Goal: Task Accomplishment & Management: Complete application form

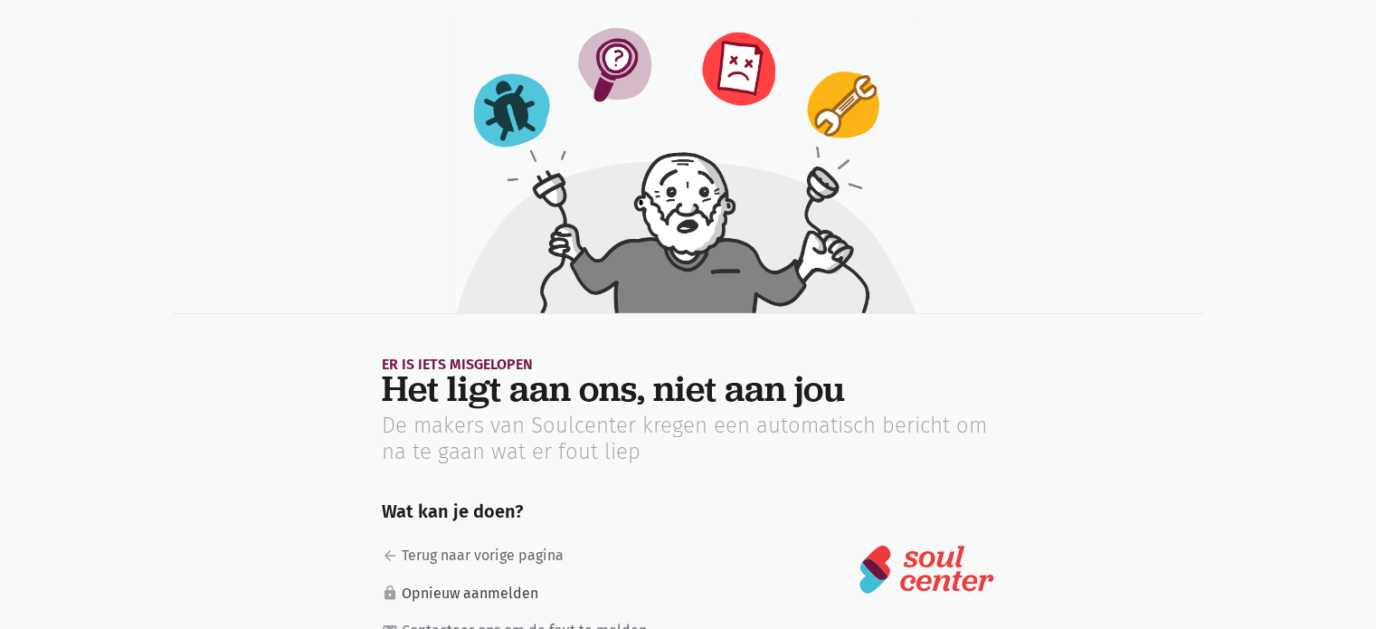
click at [443, 590] on link "lock Opnieuw aanmelden" at bounding box center [523, 594] width 283 height 24
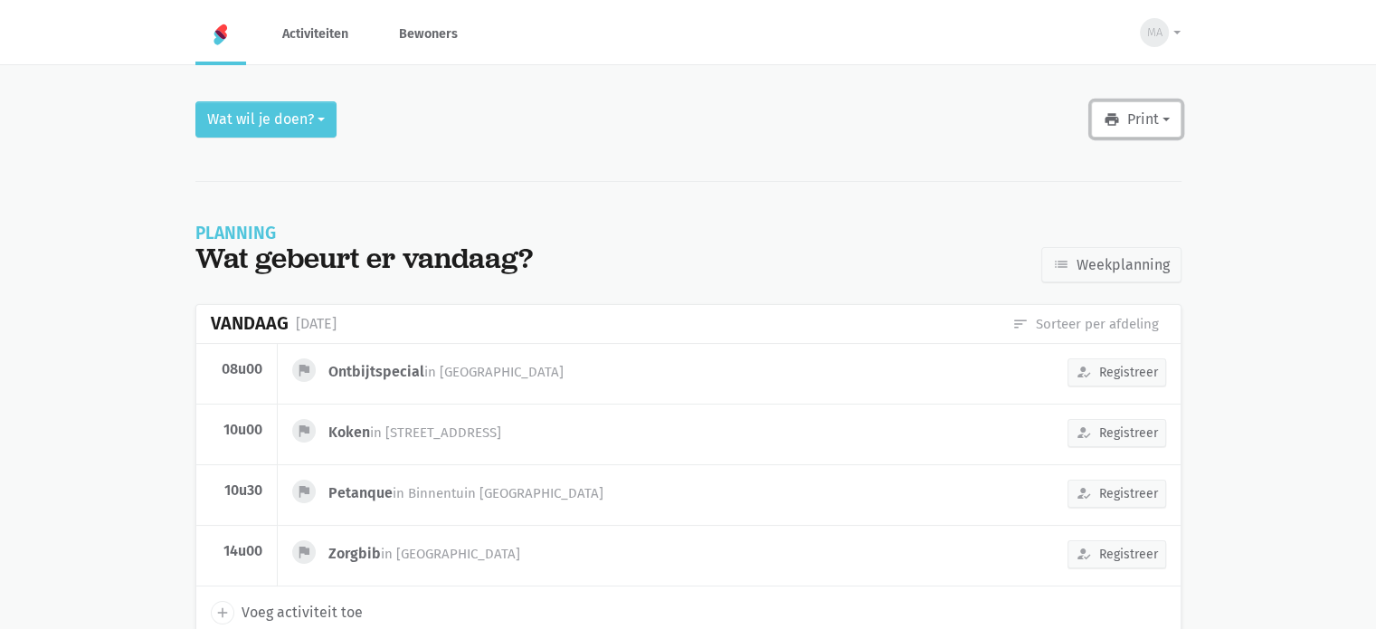
click at [1162, 117] on button "print Print" at bounding box center [1136, 119] width 90 height 36
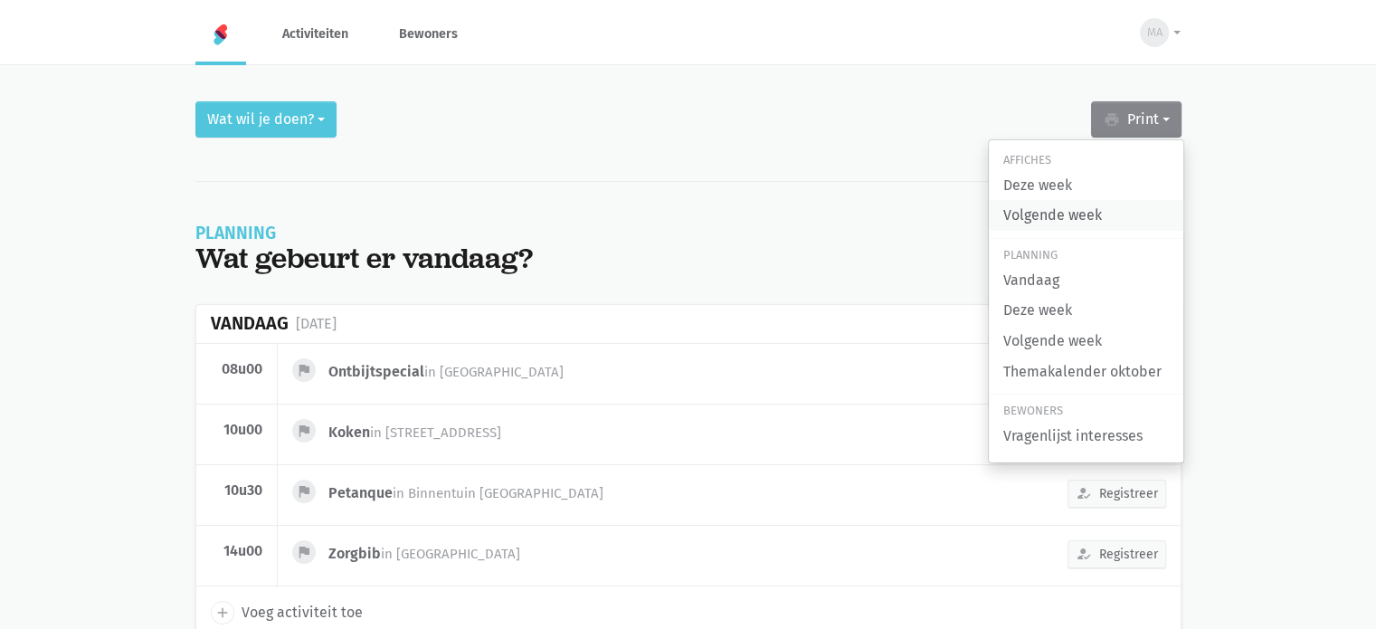
click at [1056, 216] on link "Volgende week" at bounding box center [1086, 215] width 194 height 31
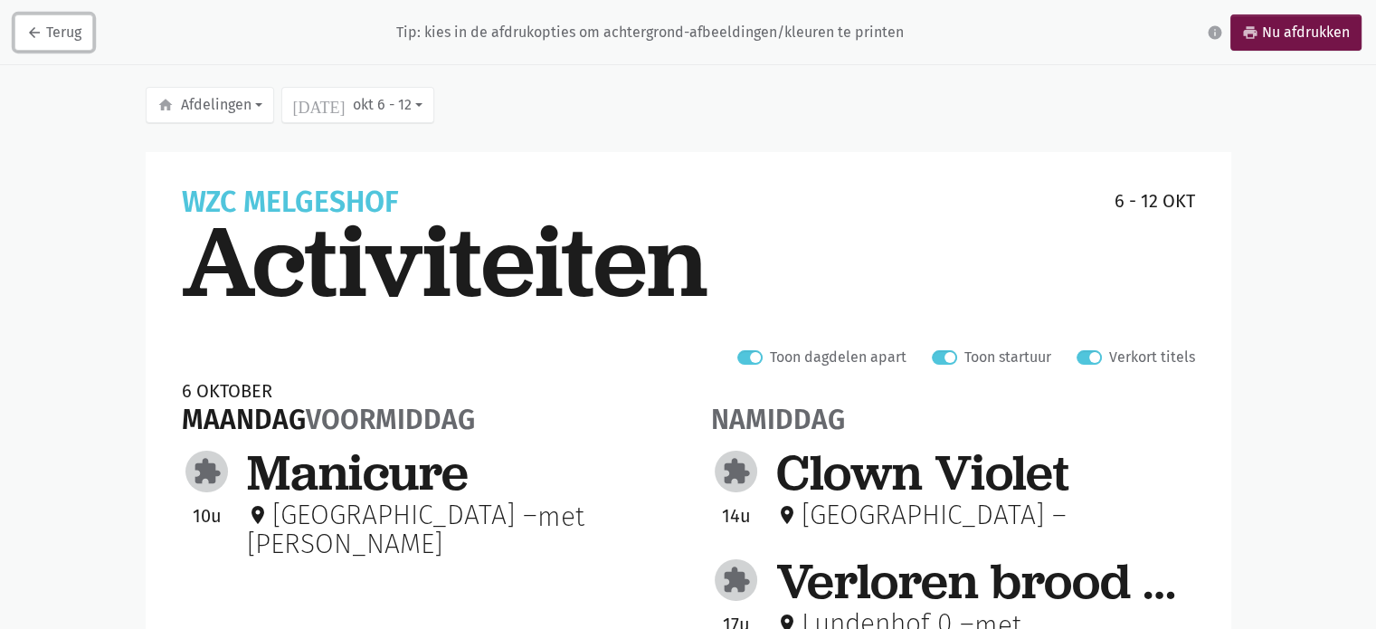
click at [49, 32] on link "arrow_back Terug" at bounding box center [53, 32] width 79 height 36
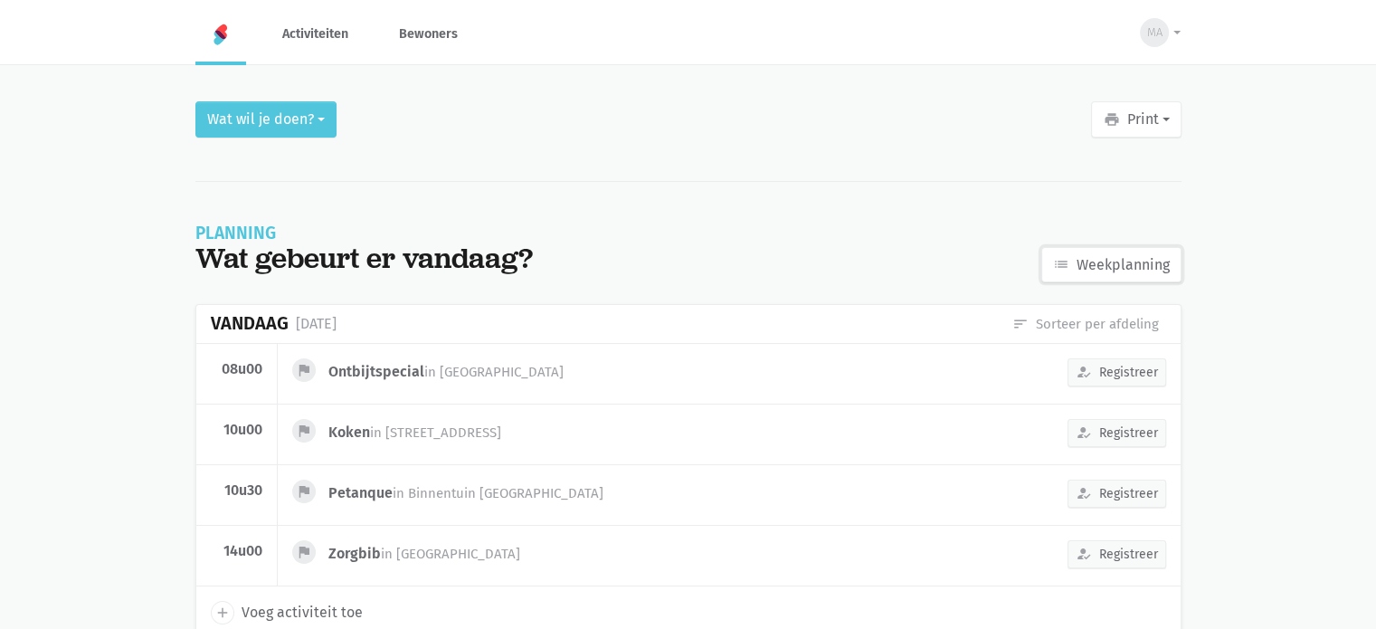
click at [1133, 277] on link "list Weekplanning" at bounding box center [1111, 265] width 140 height 36
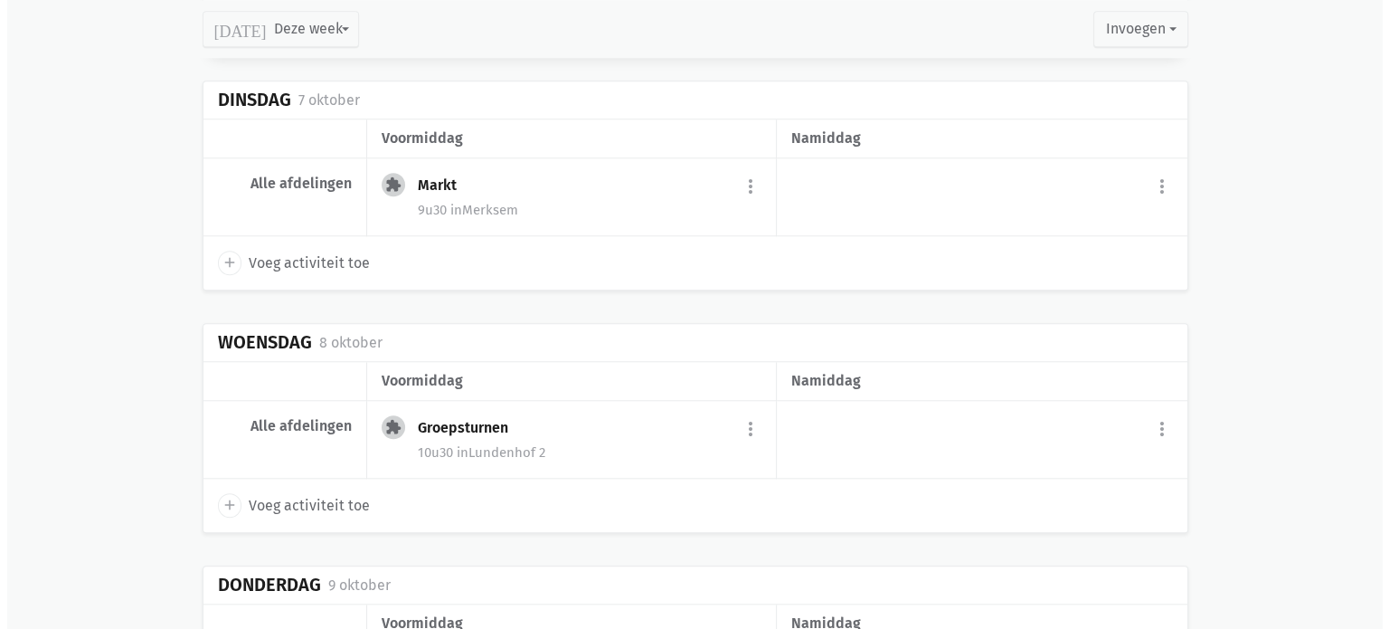
scroll to position [1628, 0]
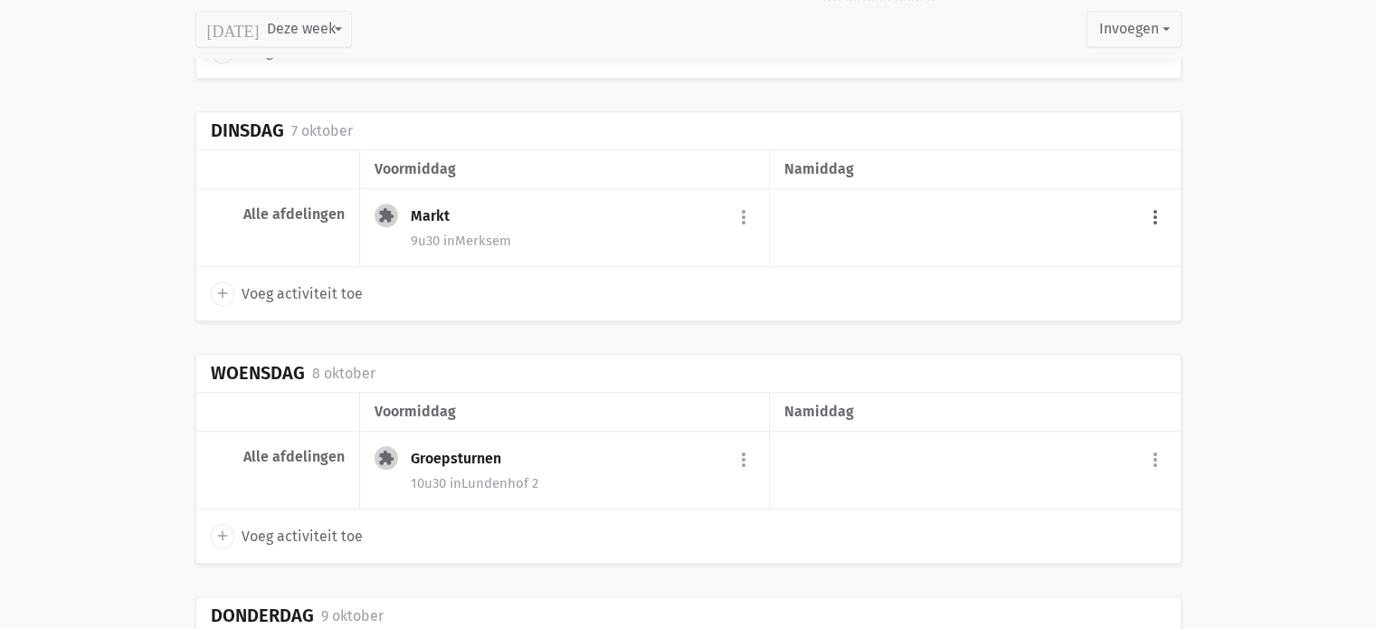
click at [1150, 210] on button "more_vert" at bounding box center [1155, 217] width 22 height 34
click at [1123, 253] on link "add Voeg activiteit toe" at bounding box center [1078, 263] width 177 height 31
select select "14:00"
select select "15:00"
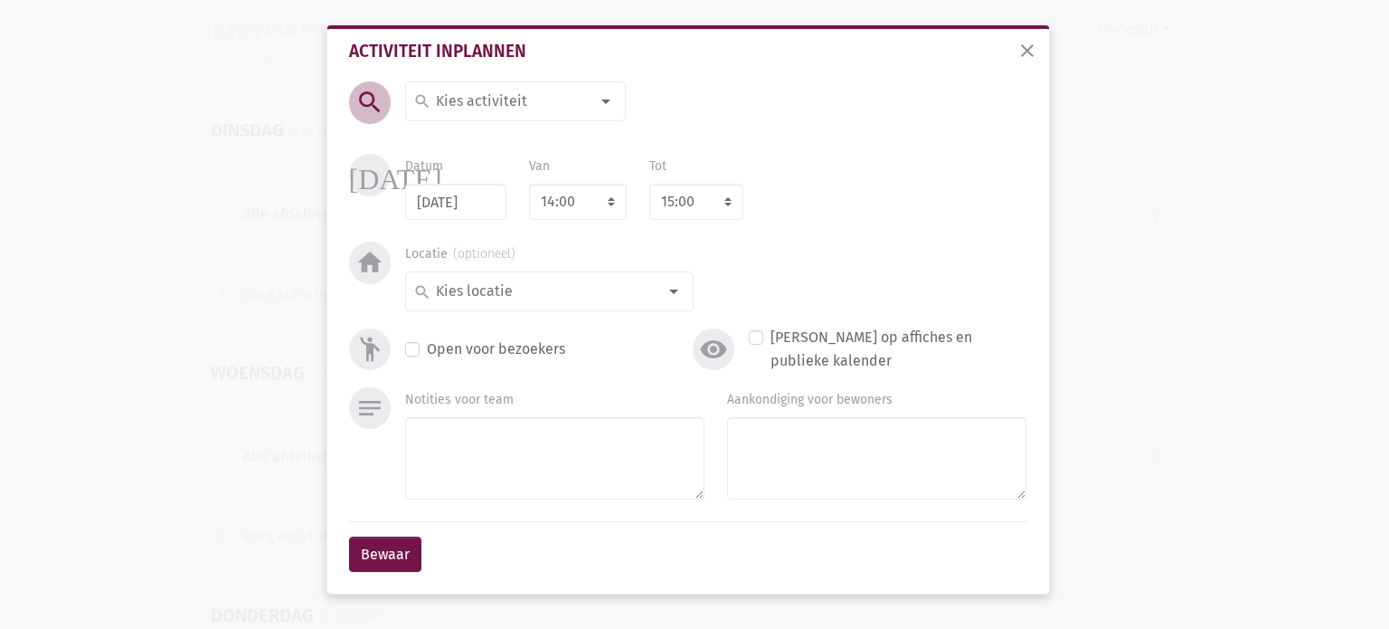
click at [605, 100] on div at bounding box center [606, 101] width 36 height 36
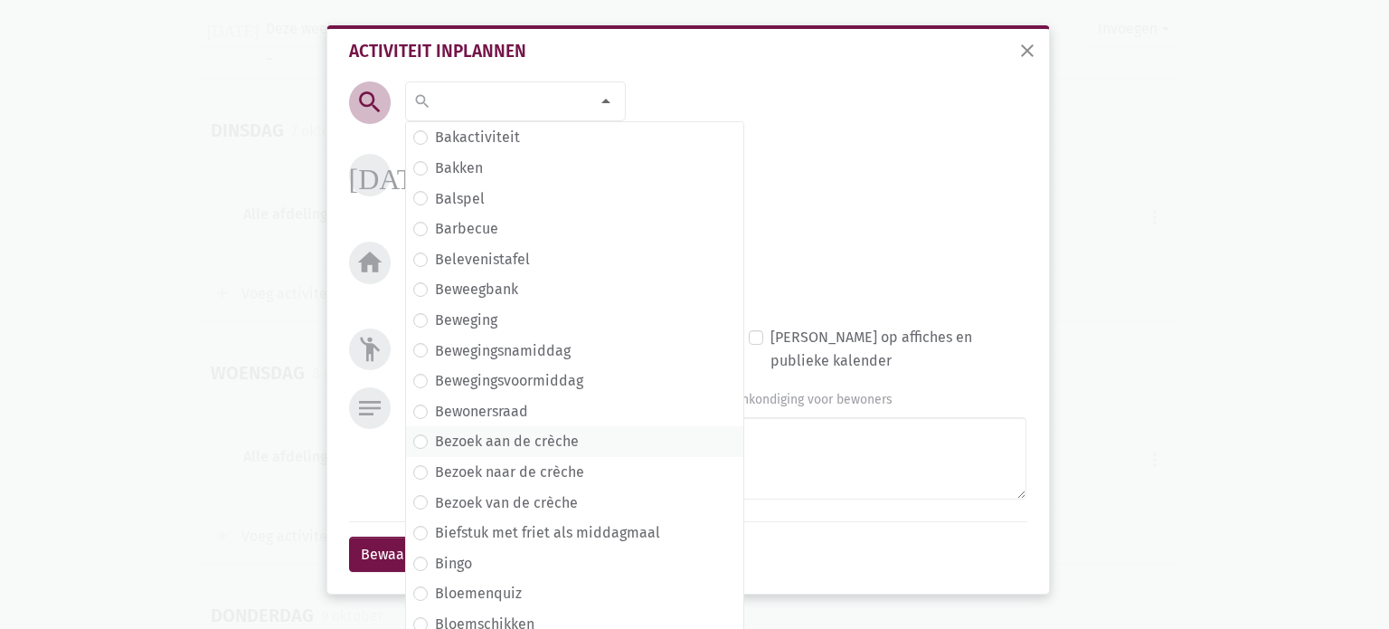
scroll to position [271, 0]
click at [480, 264] on label "Belevenistafel" at bounding box center [482, 262] width 95 height 24
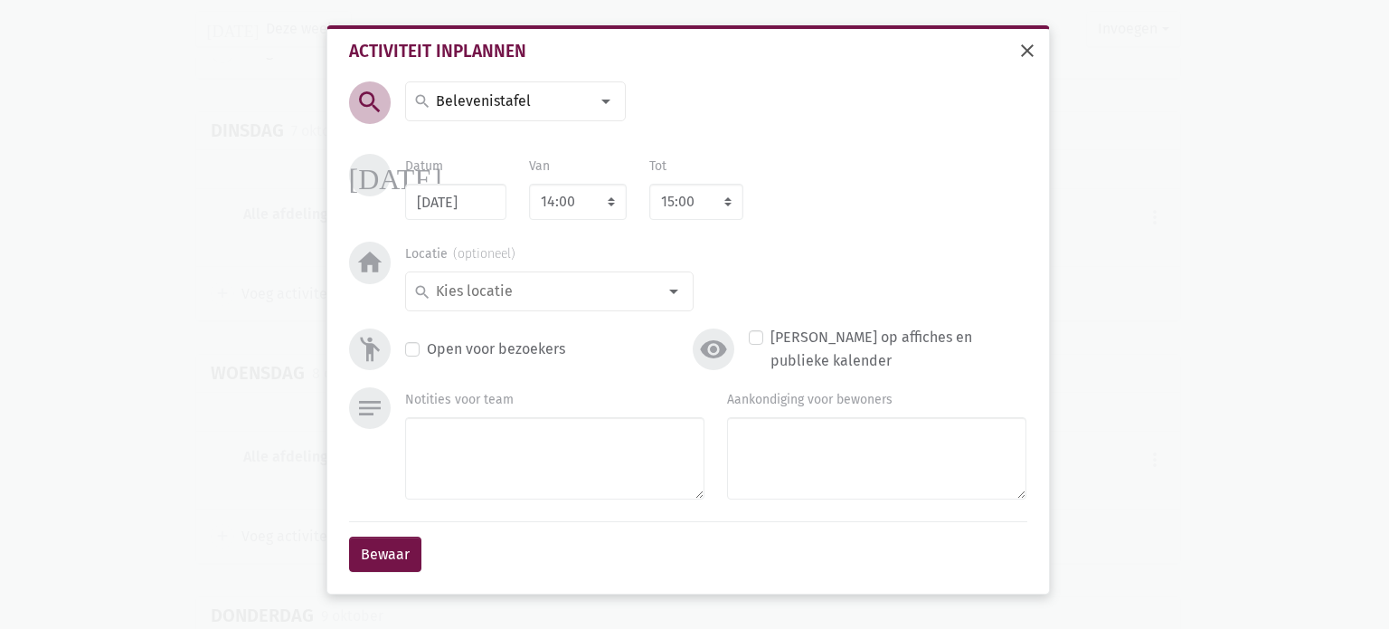
click at [1036, 47] on span "close" at bounding box center [1028, 51] width 22 height 22
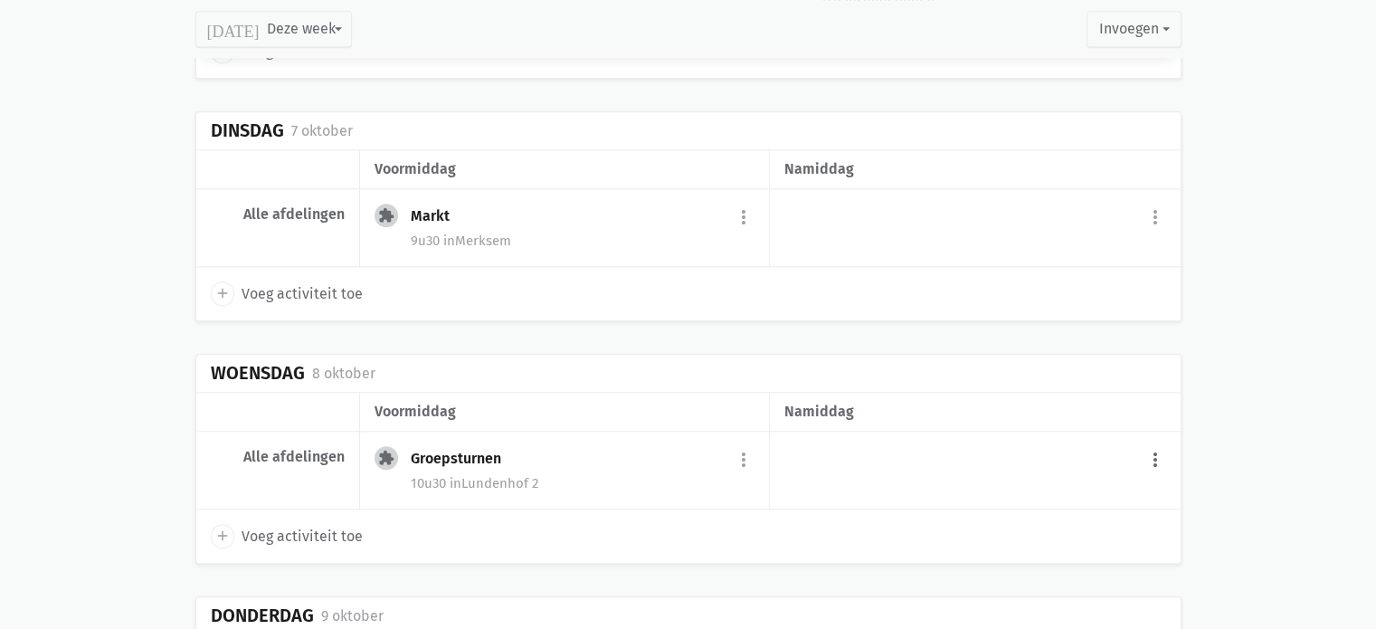
click at [1157, 450] on button "more_vert" at bounding box center [1155, 459] width 22 height 34
click at [1121, 499] on link "add Voeg activiteit toe" at bounding box center [1078, 505] width 177 height 31
type input "08/10/2025"
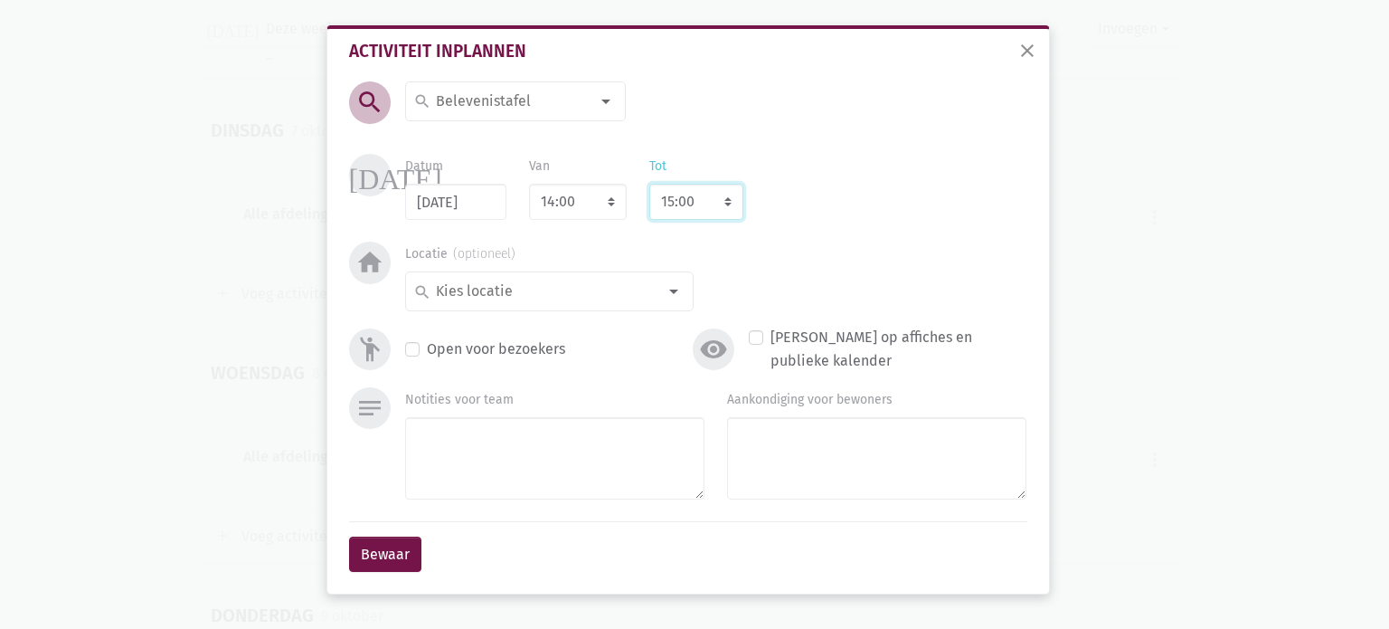
click at [729, 200] on select "8:00 8:15 8:30 8:45 9:00 9:15 9:30 9:45 10:00 10:15 10:30 10:45 11:00 11:15 11:…" at bounding box center [696, 202] width 94 height 36
select select "16:00"
click at [649, 184] on select "8:00 8:15 8:30 8:45 9:00 9:15 9:30 9:45 10:00 10:15 10:30 10:45 11:00 11:15 11:…" at bounding box center [696, 202] width 94 height 36
click at [669, 292] on div at bounding box center [674, 291] width 36 height 36
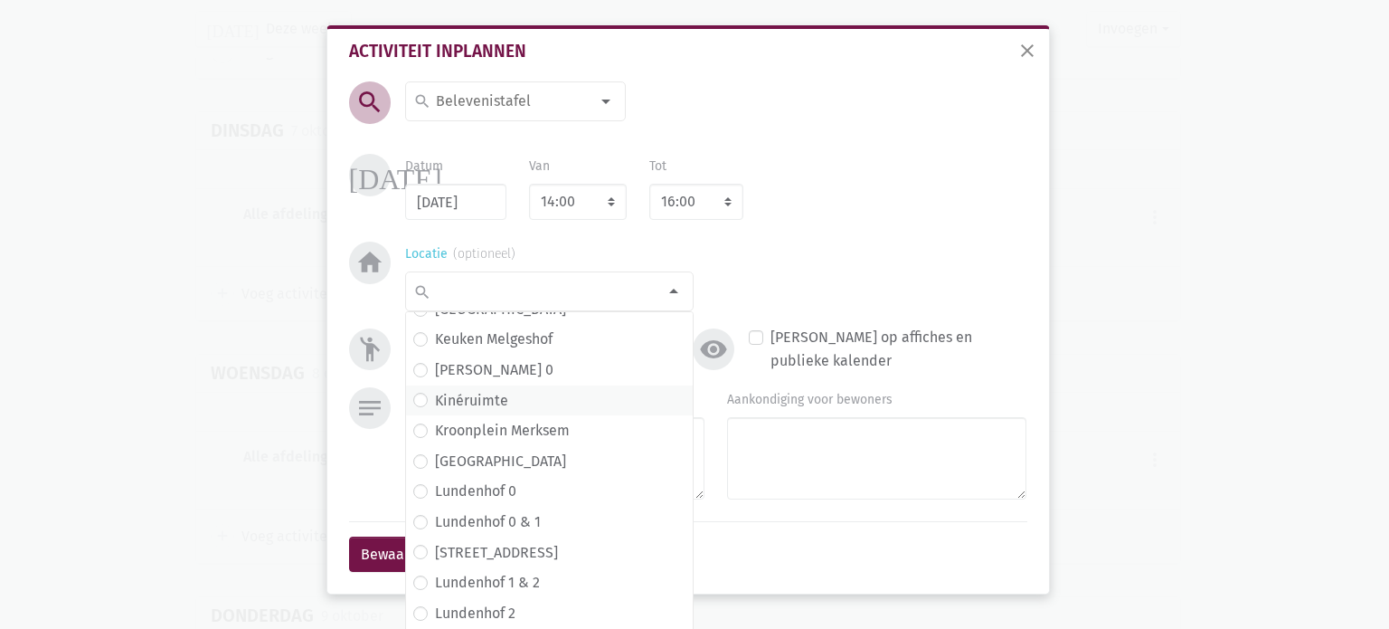
scroll to position [181, 0]
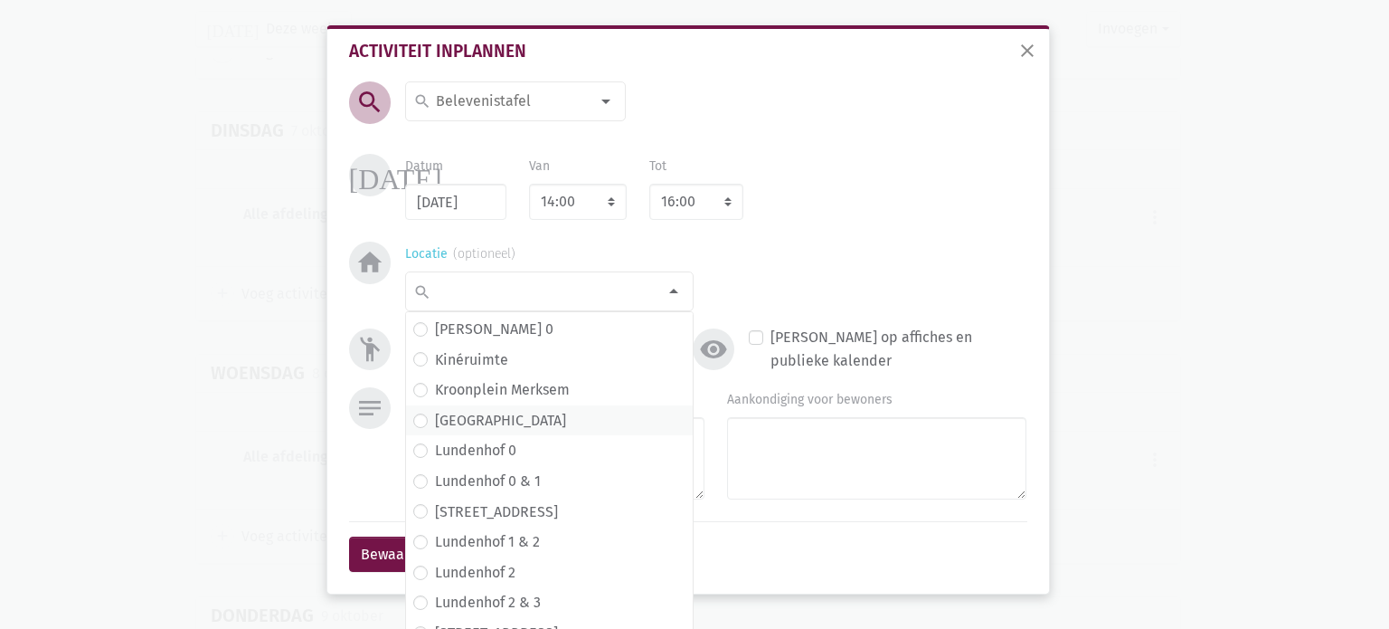
click at [435, 424] on label "Lundenhof" at bounding box center [500, 421] width 131 height 24
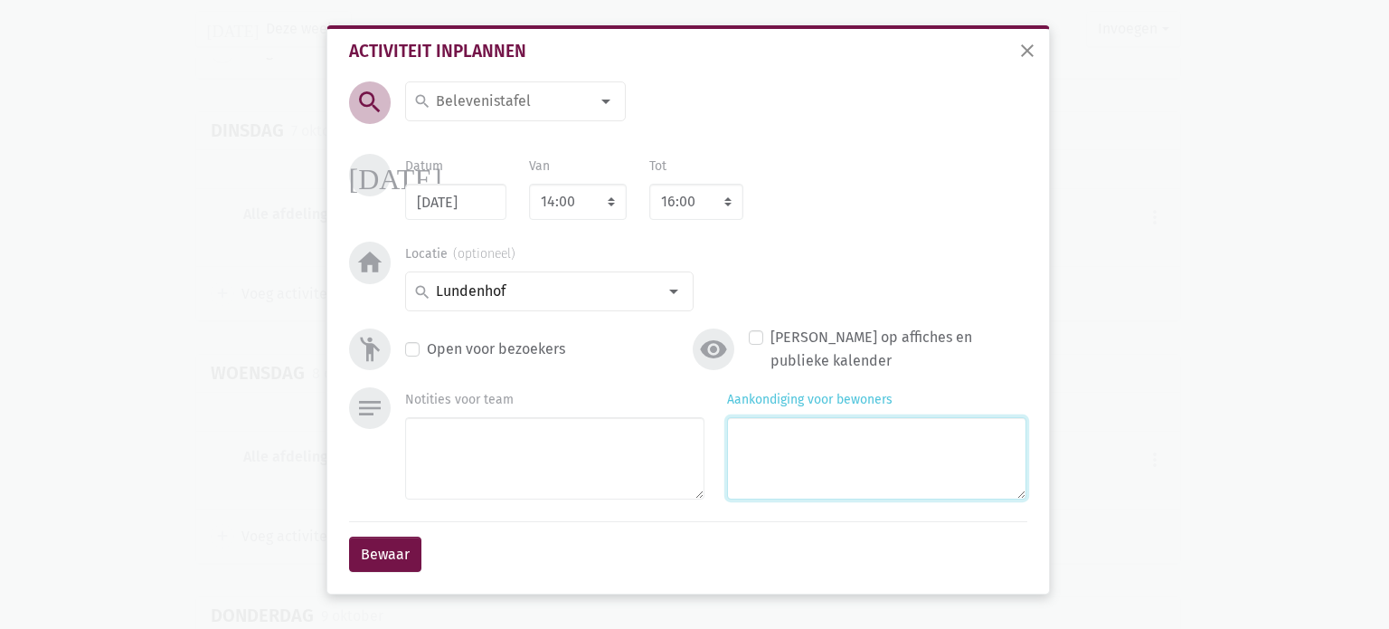
click at [740, 442] on textarea "Aankondiging voor bewoners" at bounding box center [876, 458] width 299 height 82
type textarea "met [PERSON_NAME]"
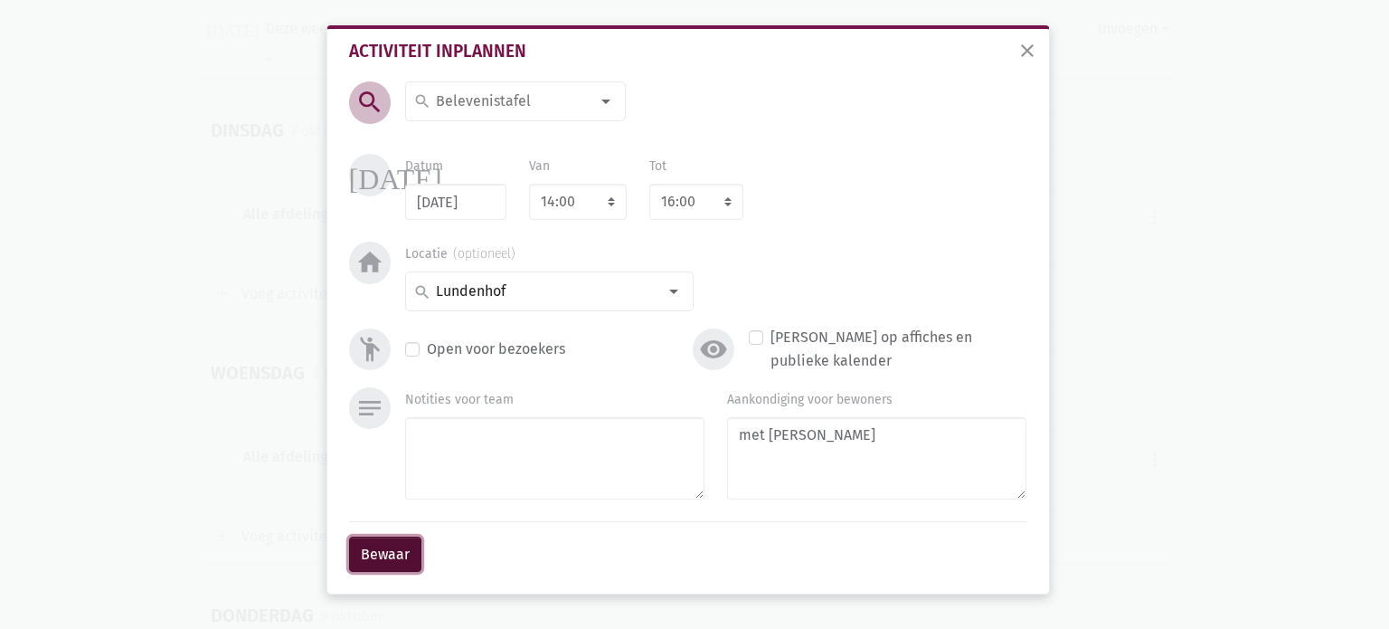
click at [377, 553] on button "Bewaar" at bounding box center [385, 554] width 72 height 36
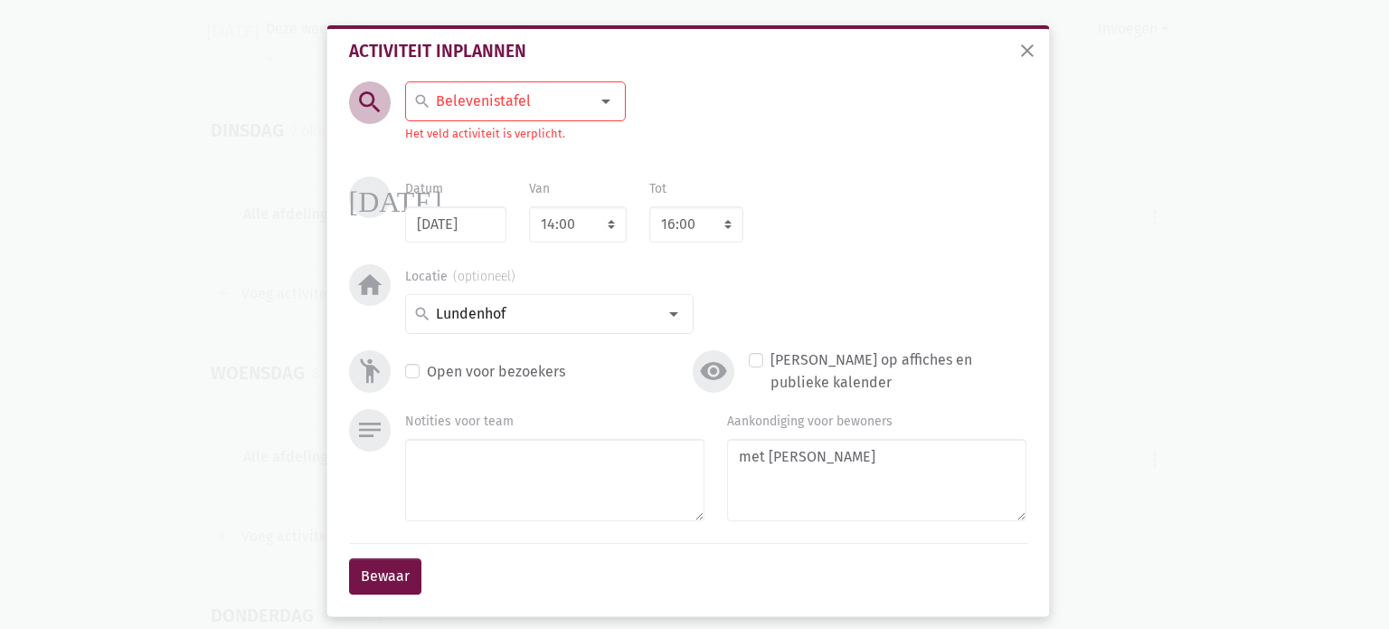
click at [594, 98] on div at bounding box center [606, 101] width 36 height 36
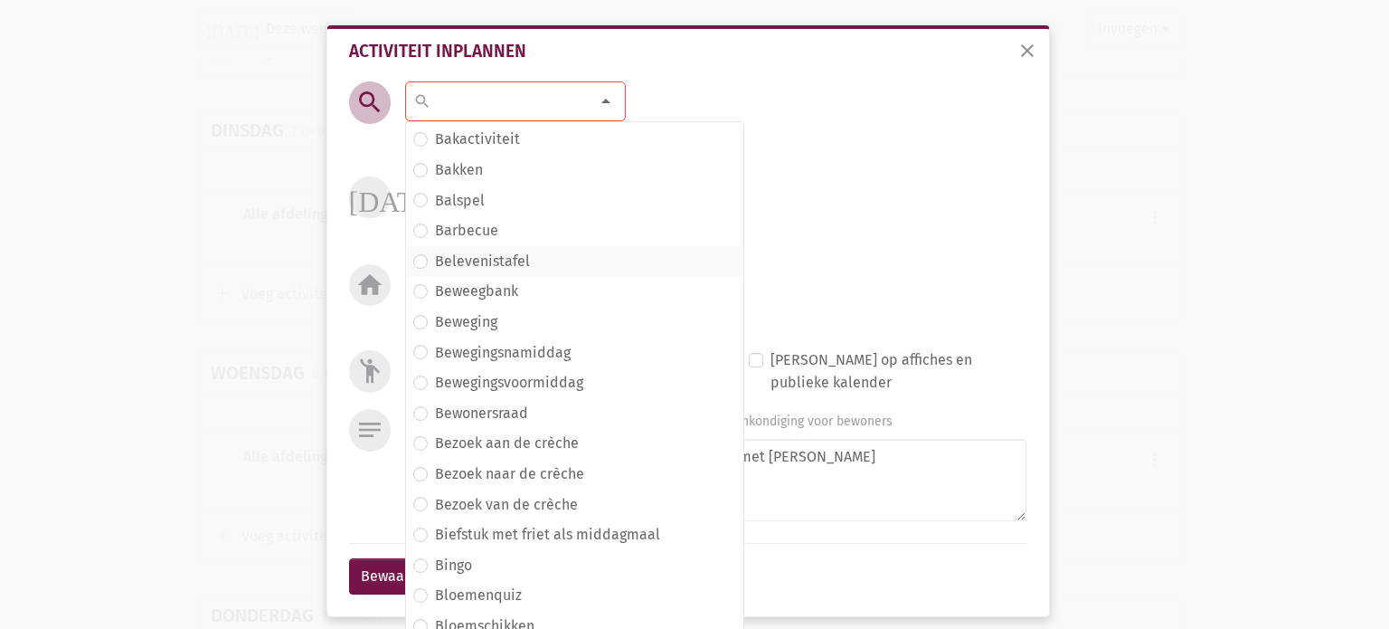
click at [435, 264] on label "Belevenistafel" at bounding box center [482, 262] width 95 height 24
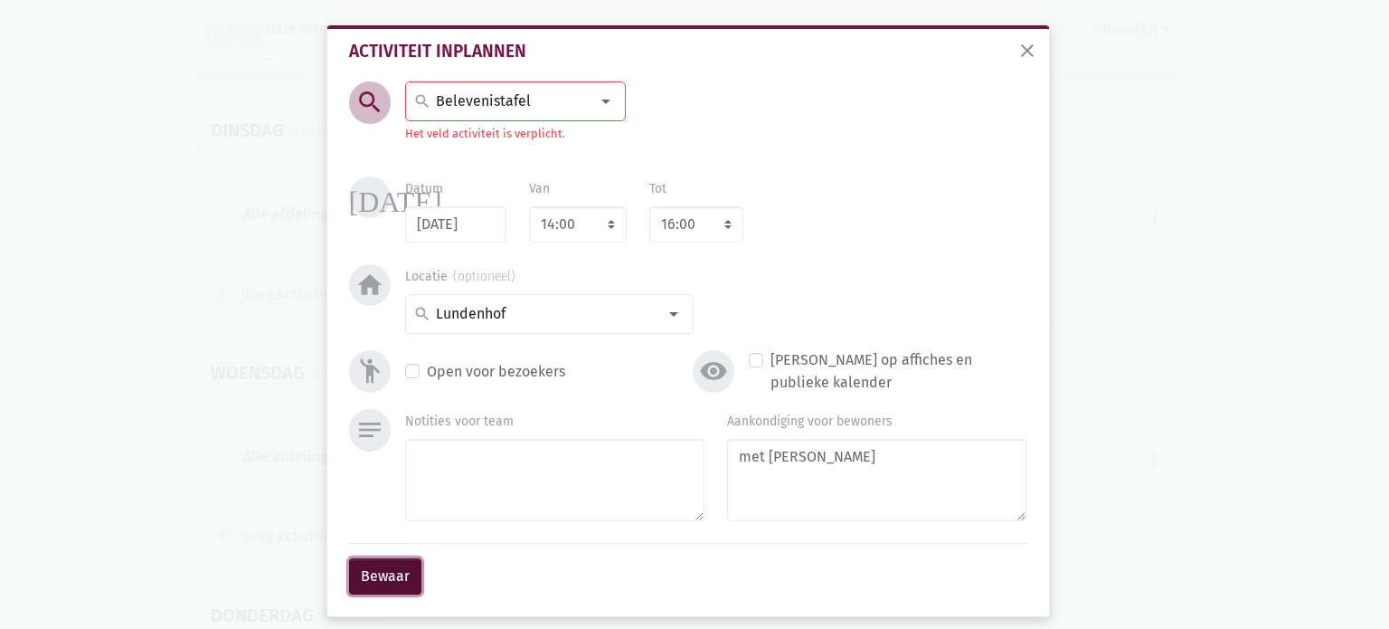
click at [383, 591] on button "Bewaar" at bounding box center [385, 576] width 72 height 36
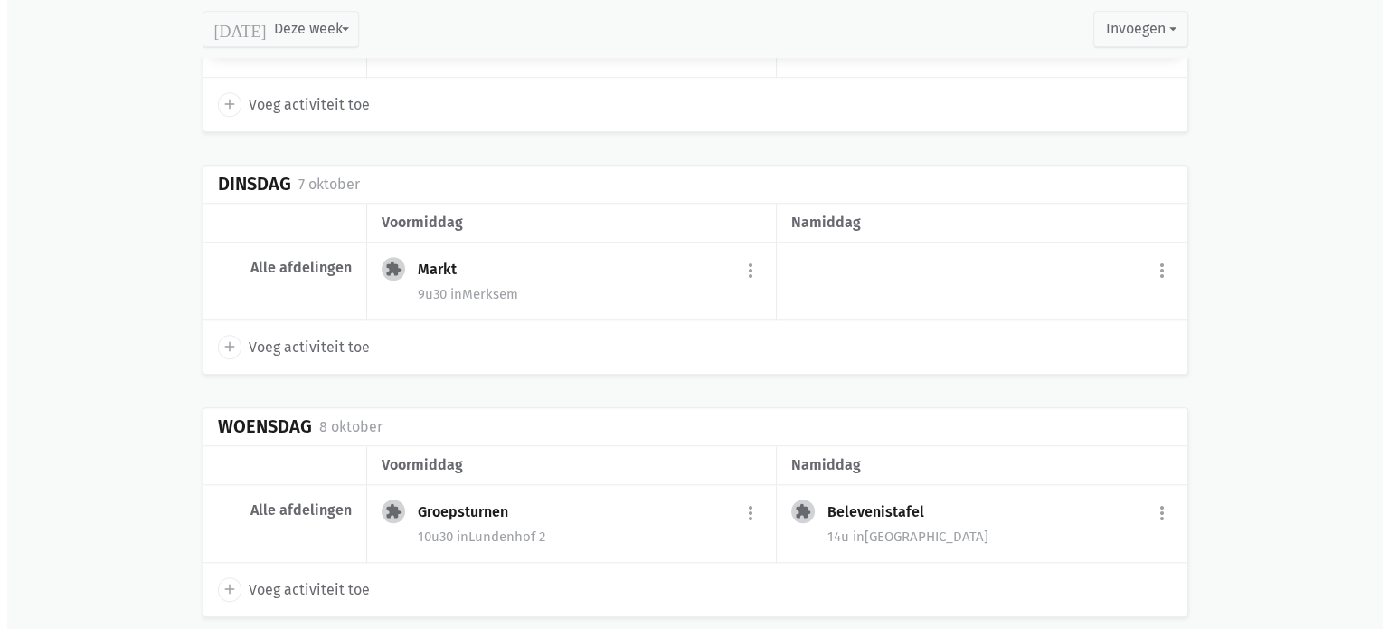
scroll to position [1540, 0]
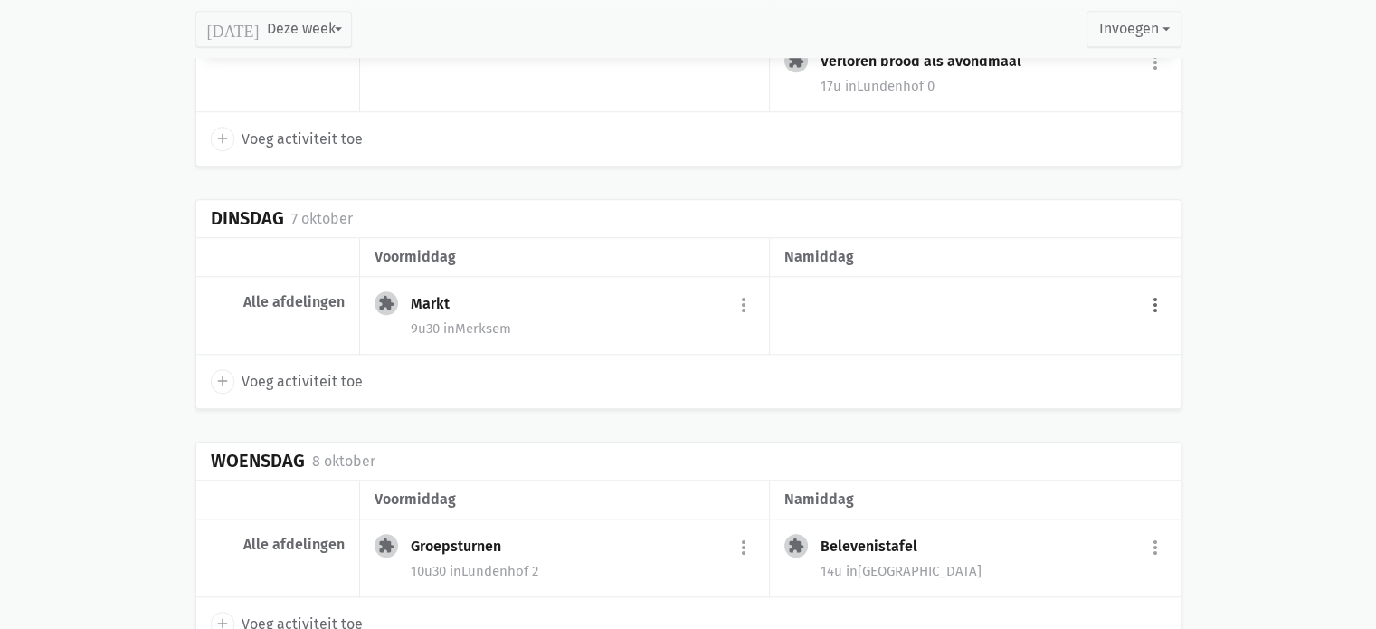
click at [1154, 300] on button "more_vert" at bounding box center [1155, 305] width 22 height 34
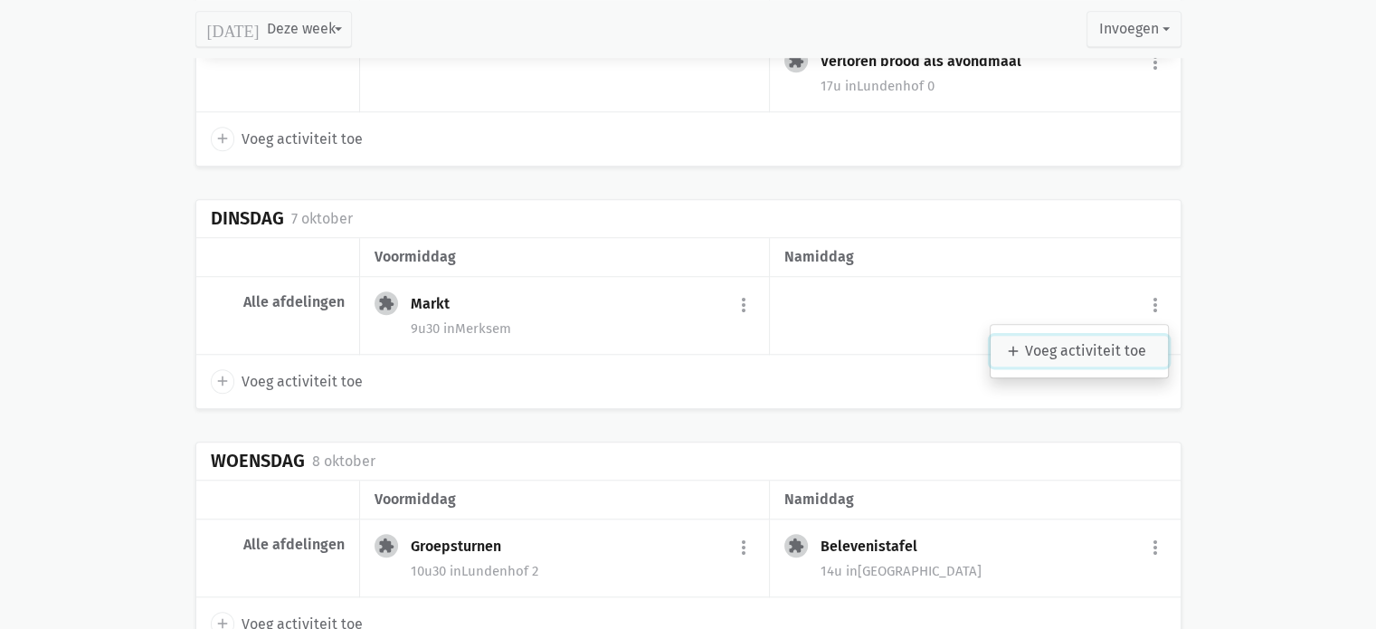
click at [1054, 351] on link "add Voeg activiteit toe" at bounding box center [1078, 351] width 177 height 31
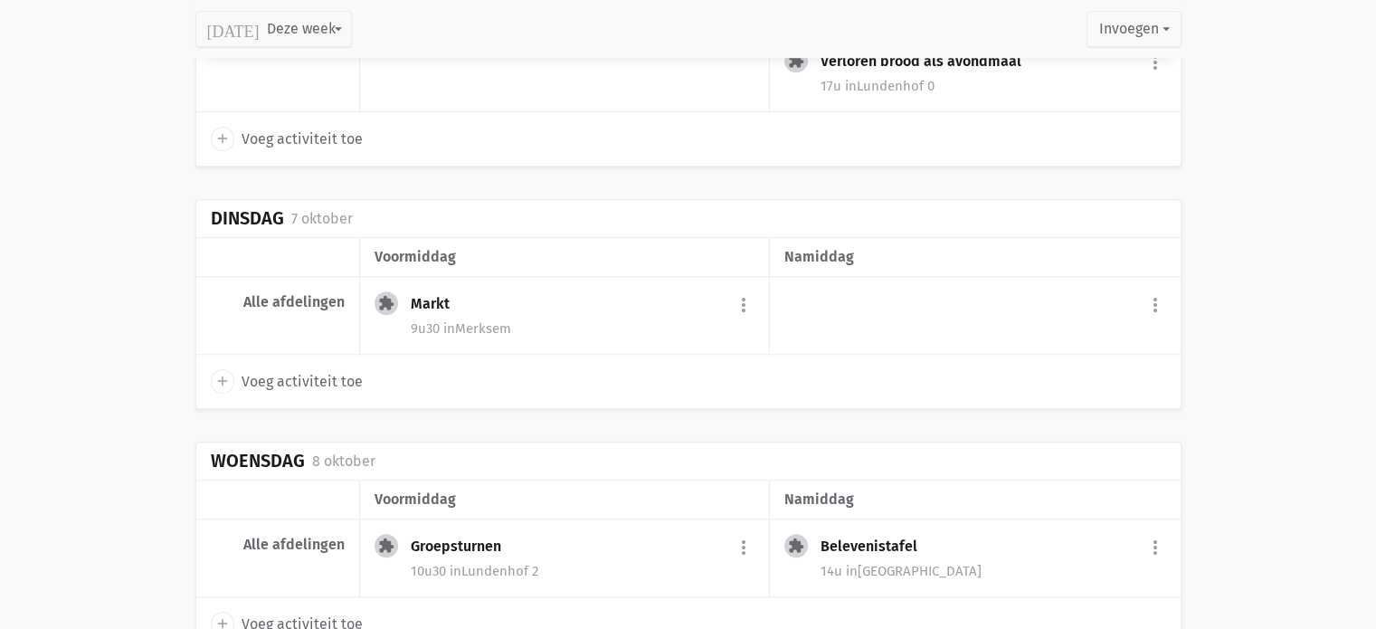
select select "14:00"
select select "15:00"
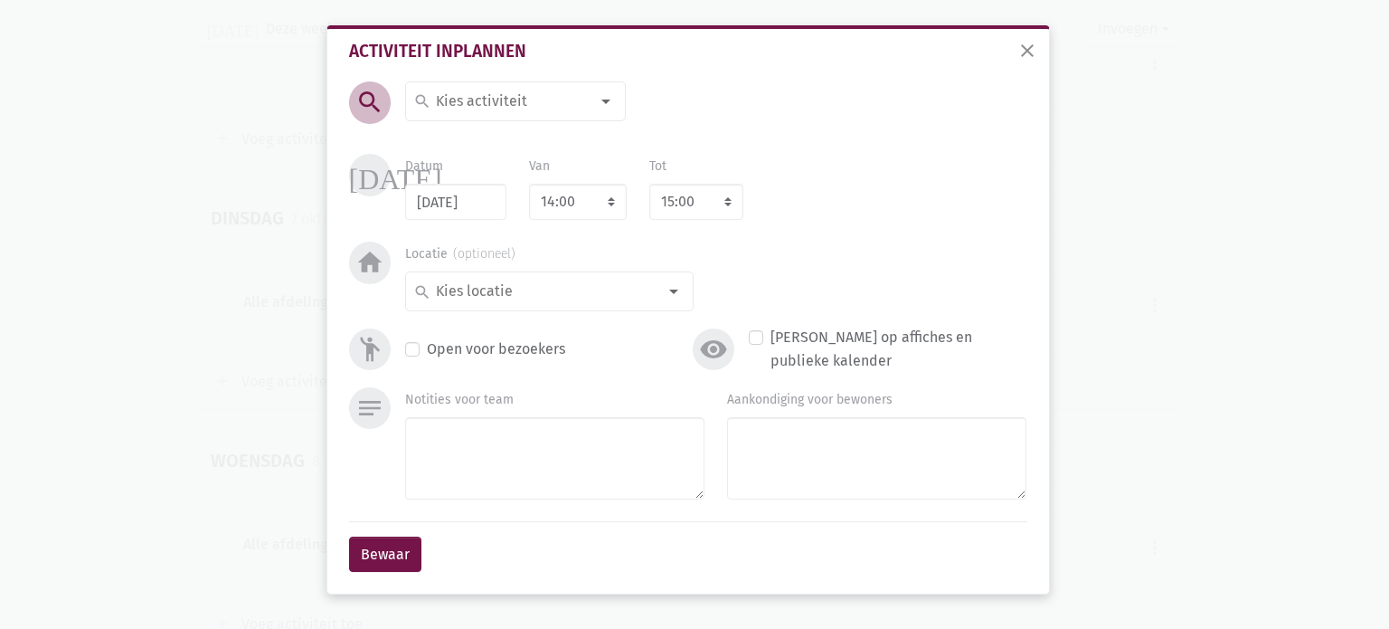
click at [605, 101] on div at bounding box center [606, 101] width 36 height 36
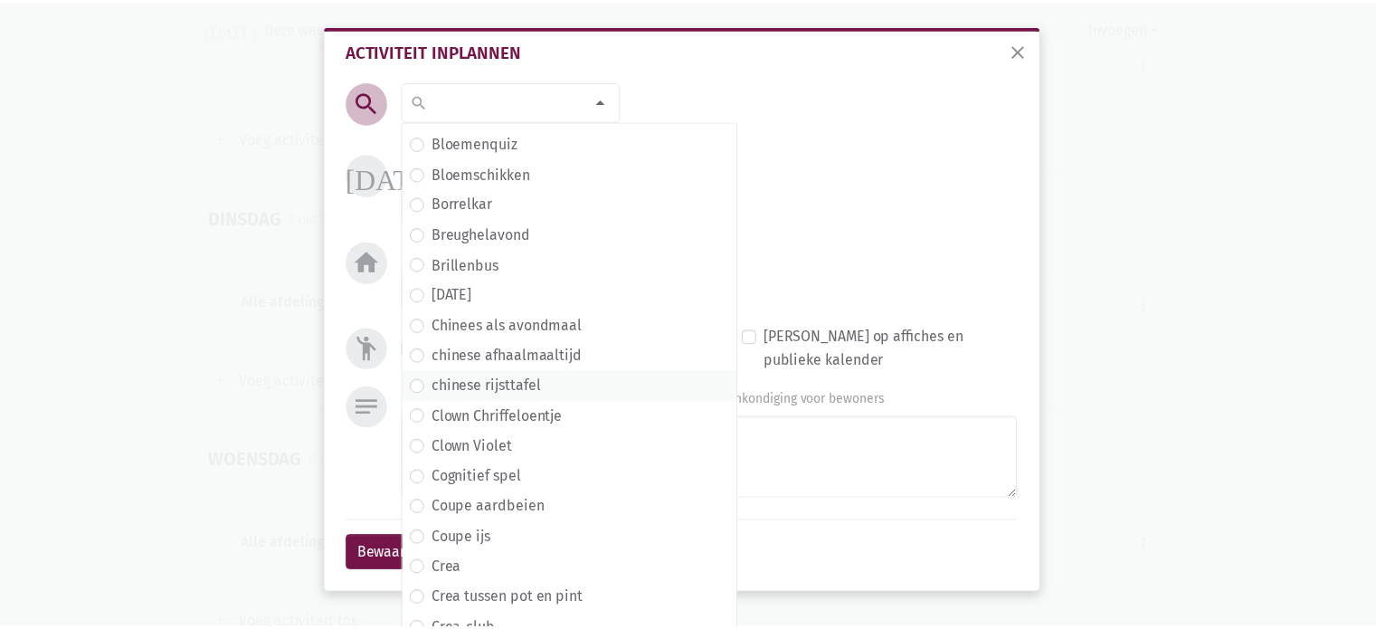
scroll to position [724, 0]
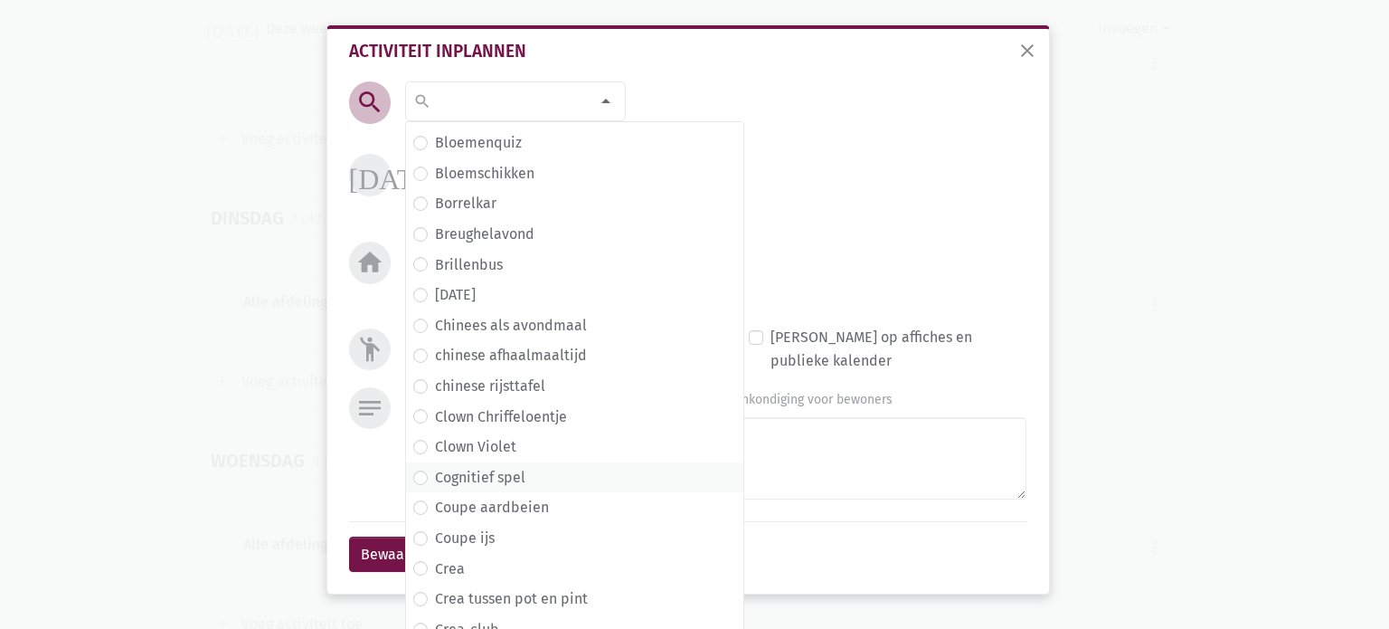
click at [435, 474] on label "Cognitief spel" at bounding box center [480, 478] width 90 height 24
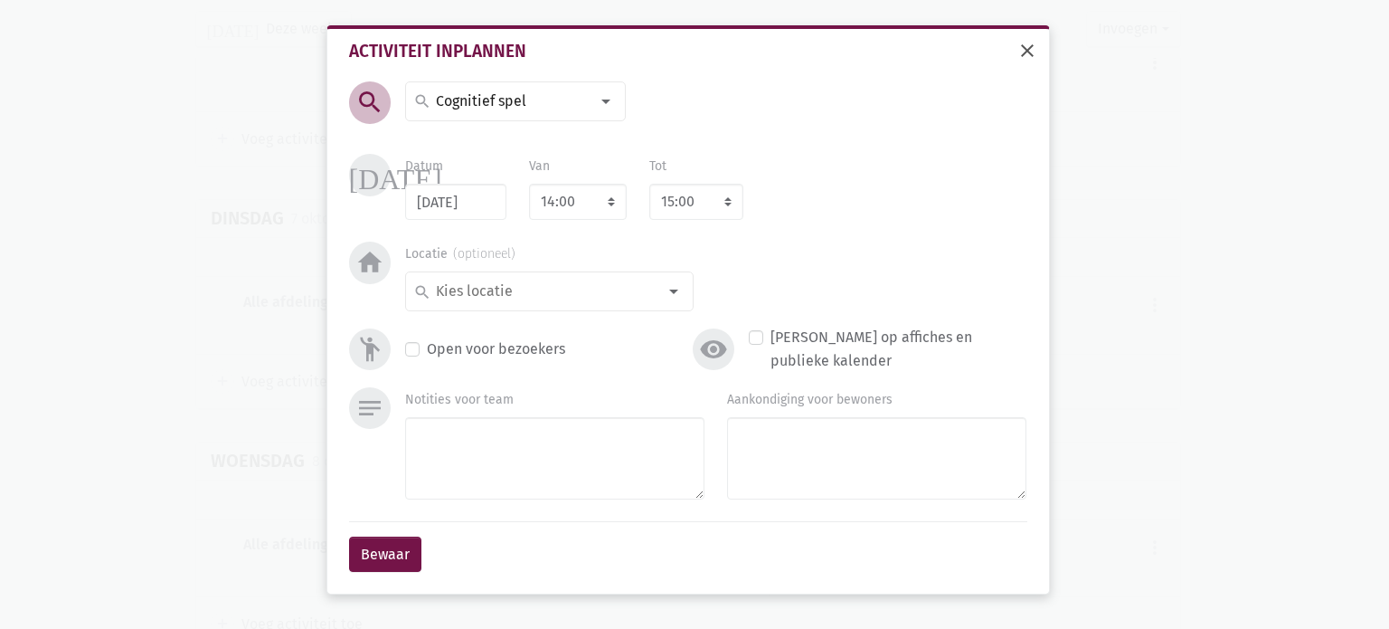
click at [1024, 50] on span "close" at bounding box center [1028, 51] width 22 height 22
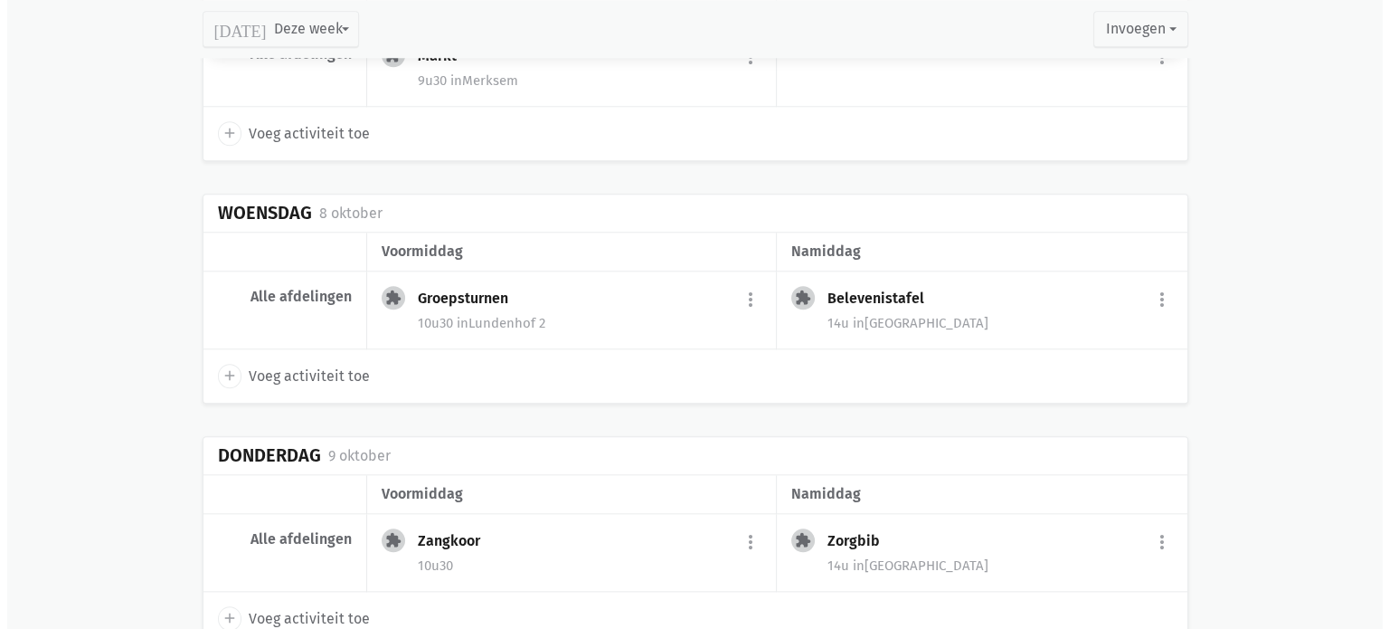
scroll to position [1902, 0]
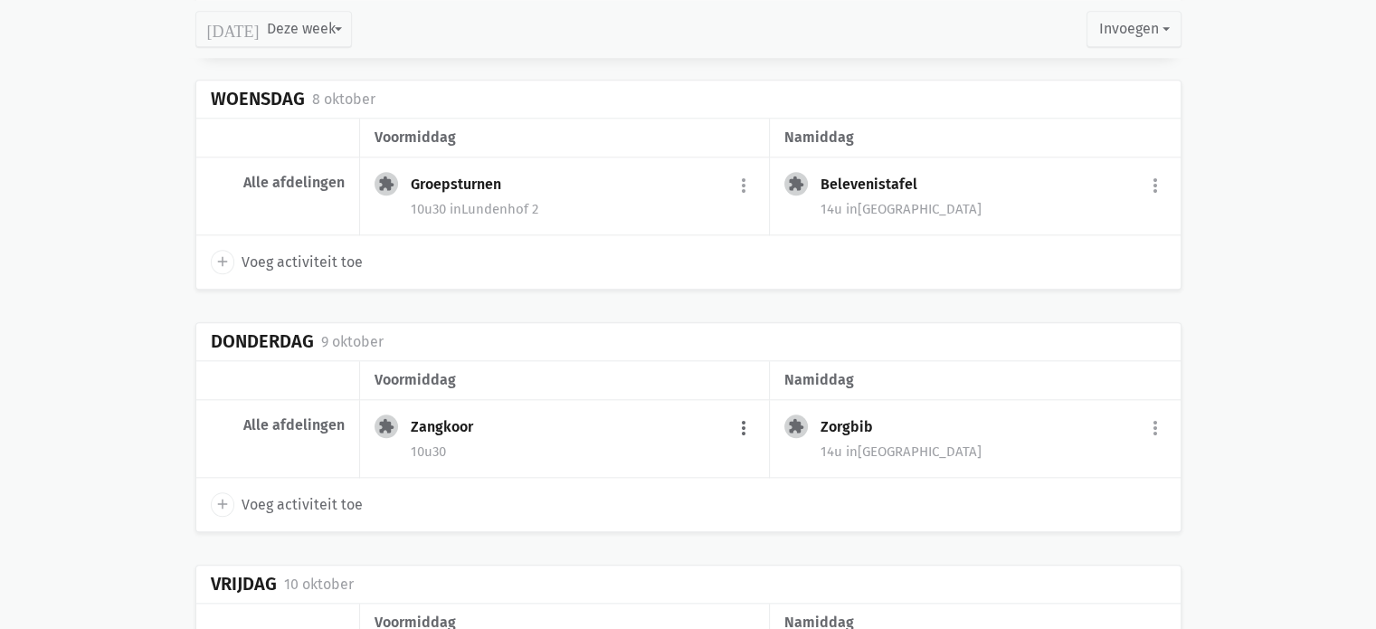
click at [743, 419] on button "more_vert" at bounding box center [744, 428] width 22 height 34
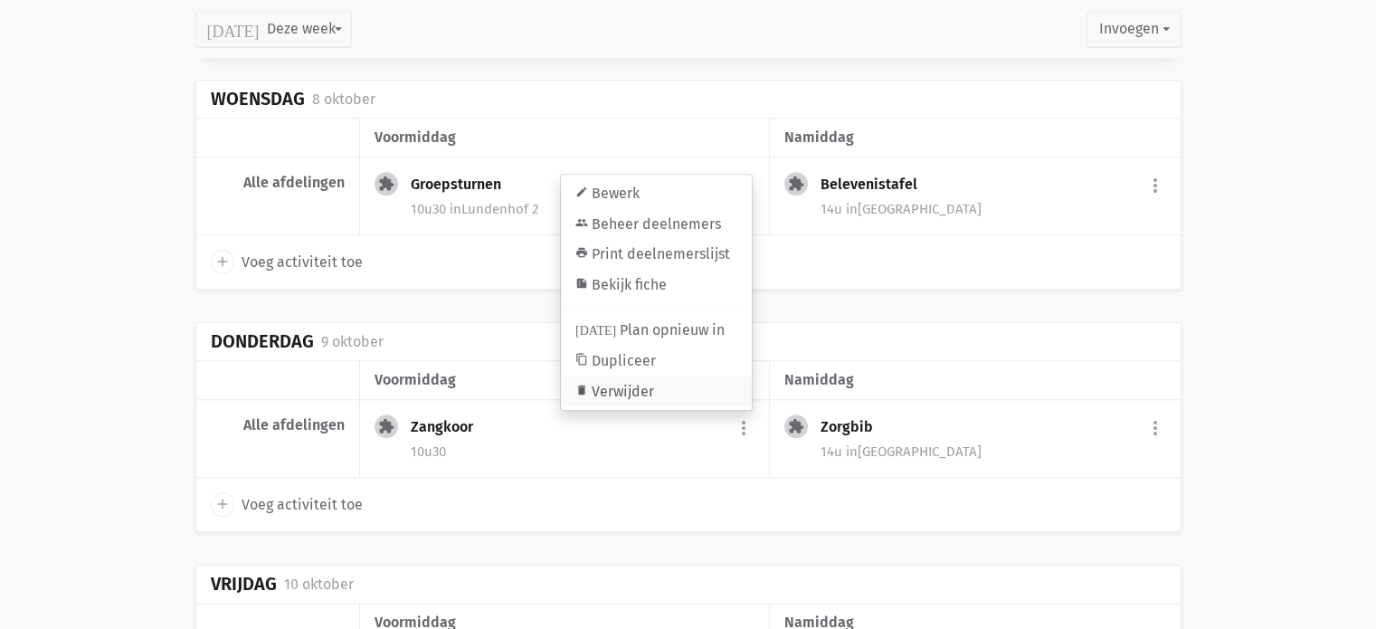
drag, startPoint x: 620, startPoint y: 386, endPoint x: 767, endPoint y: 55, distance: 362.0
click at [620, 386] on link "delete Verwijder" at bounding box center [656, 390] width 191 height 31
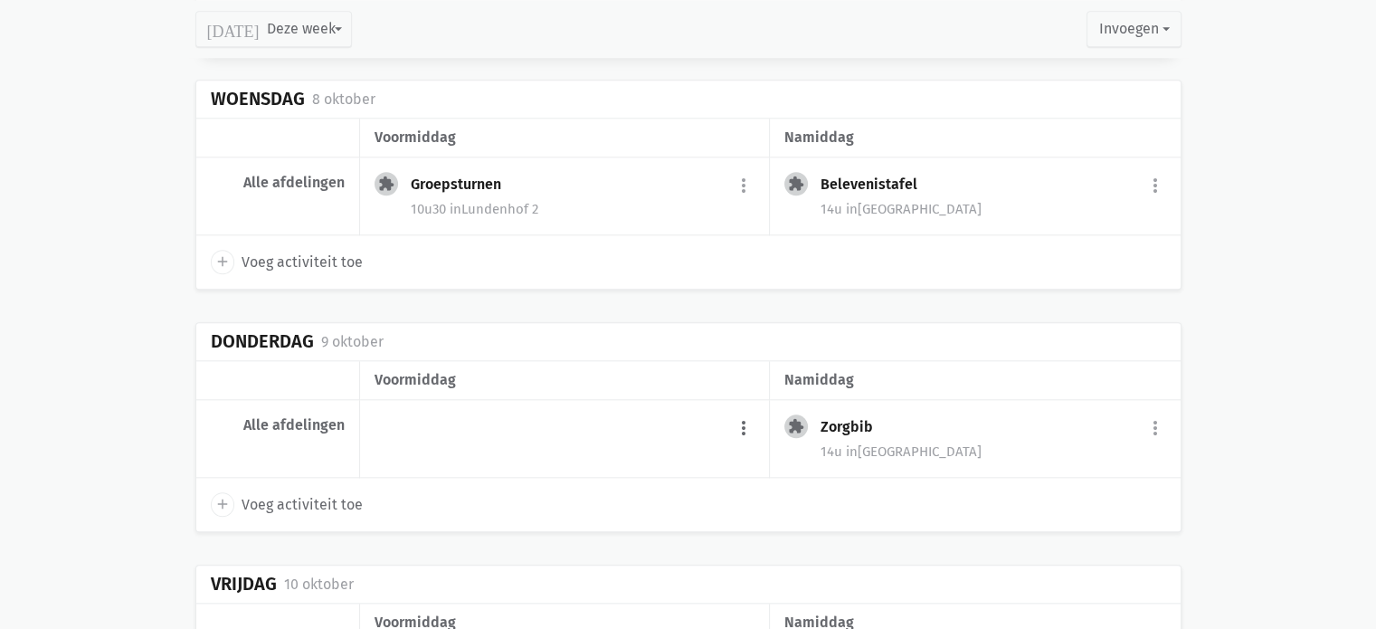
click at [742, 416] on button "more_vert" at bounding box center [744, 428] width 22 height 34
click at [712, 472] on link "add Voeg activiteit toe" at bounding box center [669, 474] width 177 height 31
select select "10:00"
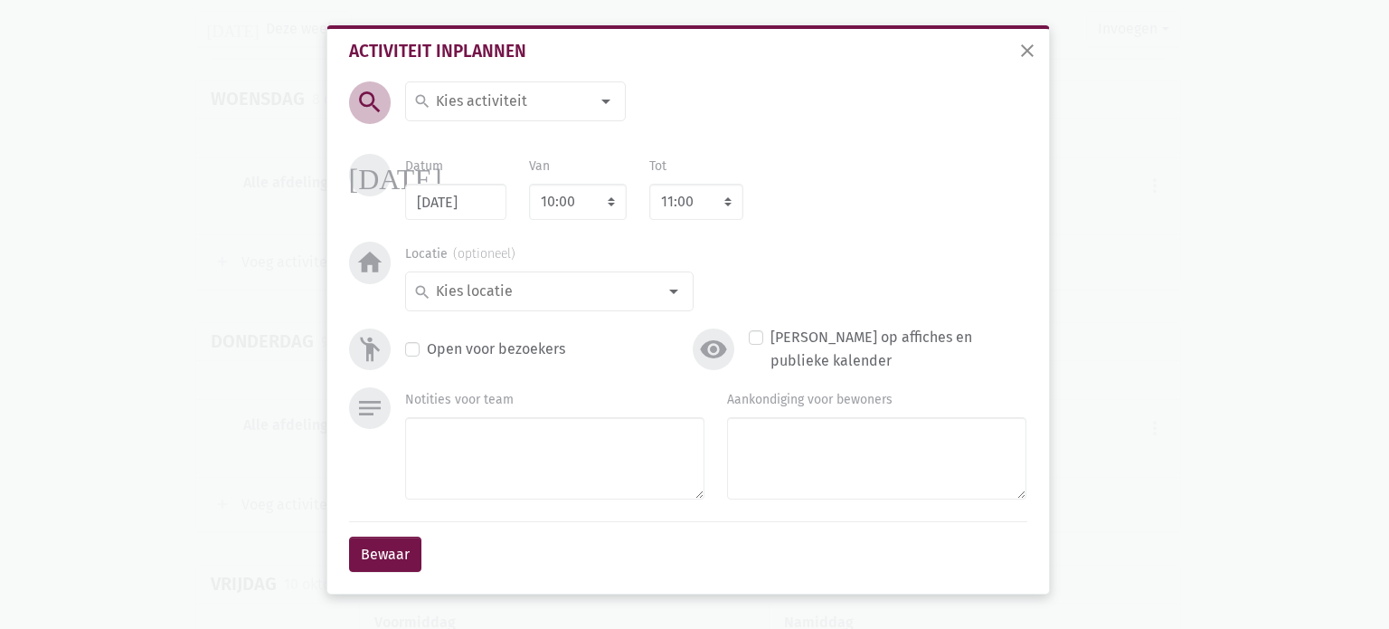
click at [610, 103] on div at bounding box center [606, 101] width 36 height 36
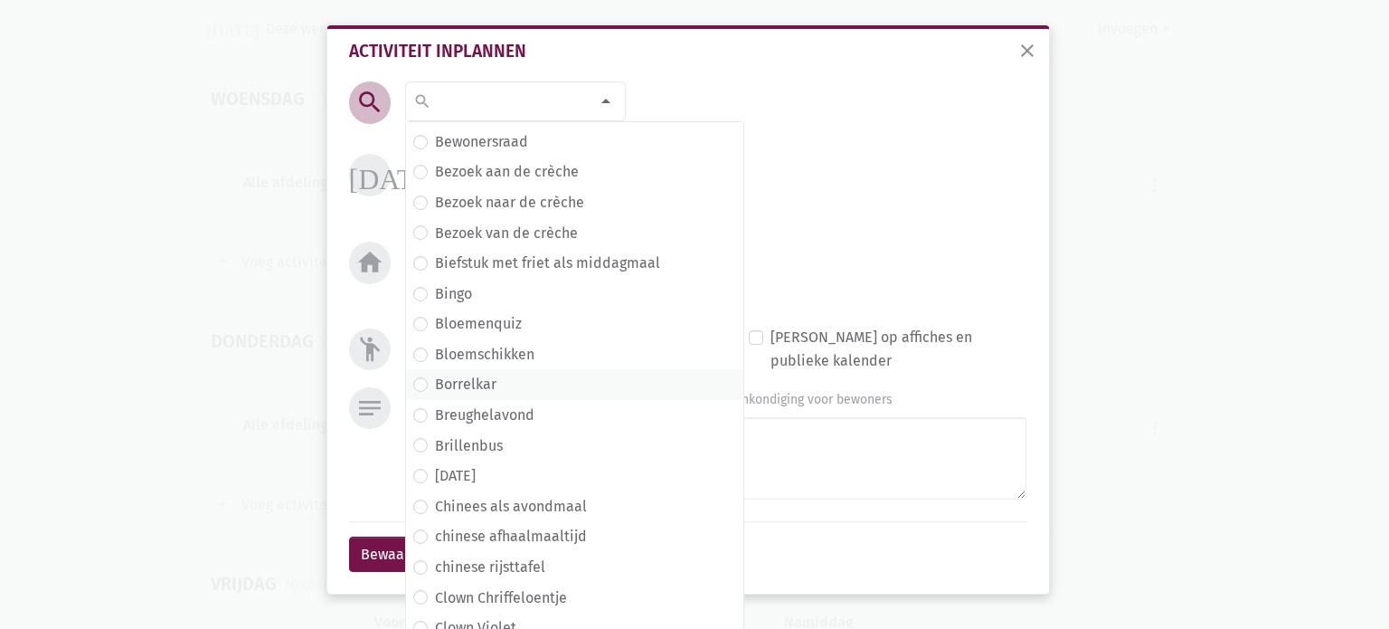
scroll to position [633, 0]
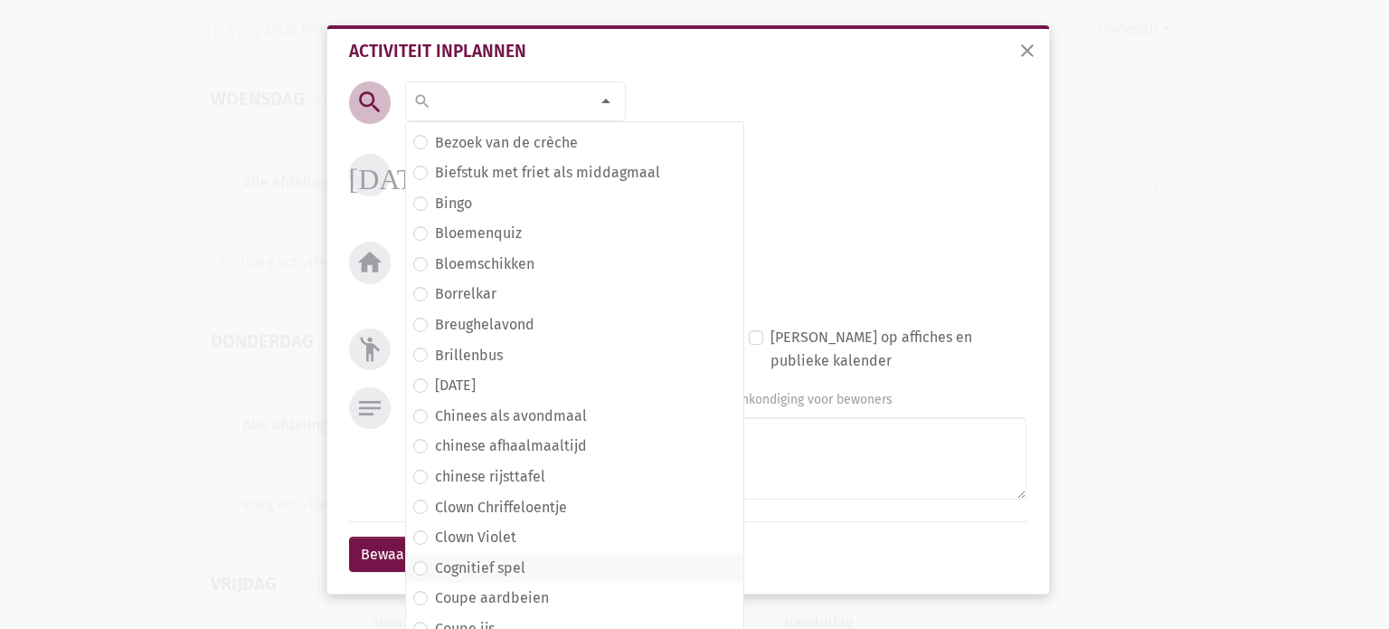
click at [435, 570] on label "Cognitief spel" at bounding box center [480, 568] width 90 height 24
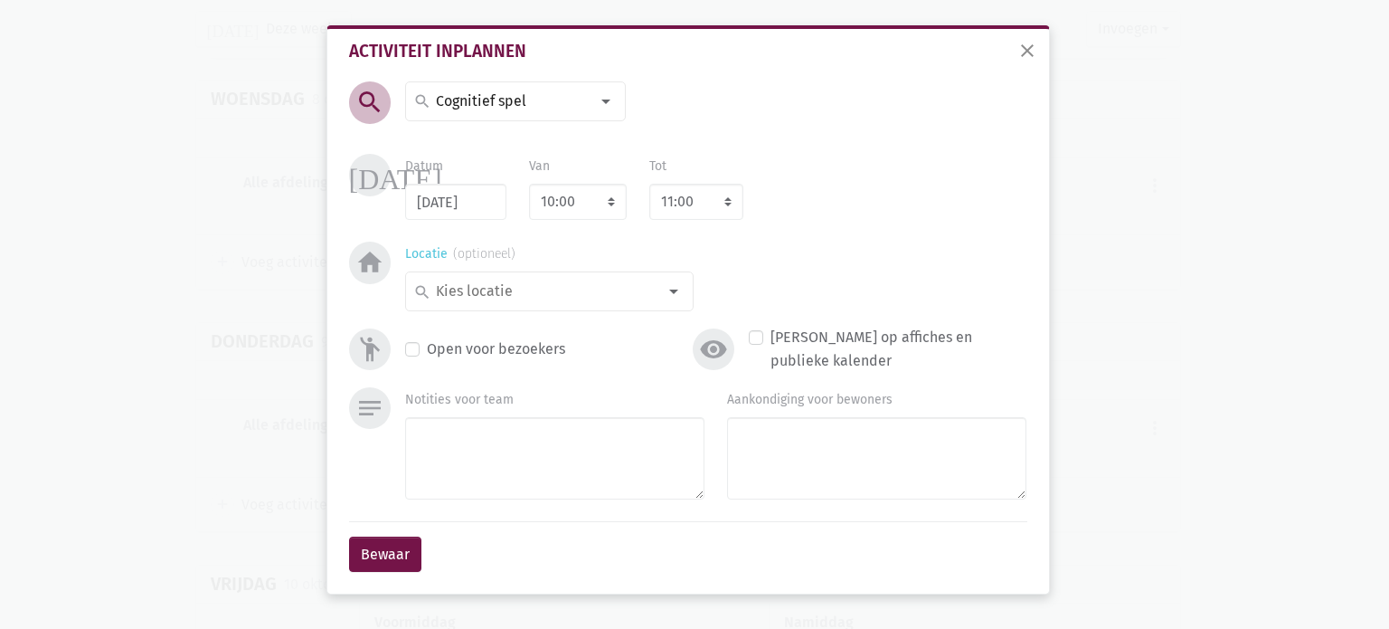
click at [676, 293] on div at bounding box center [674, 291] width 36 height 36
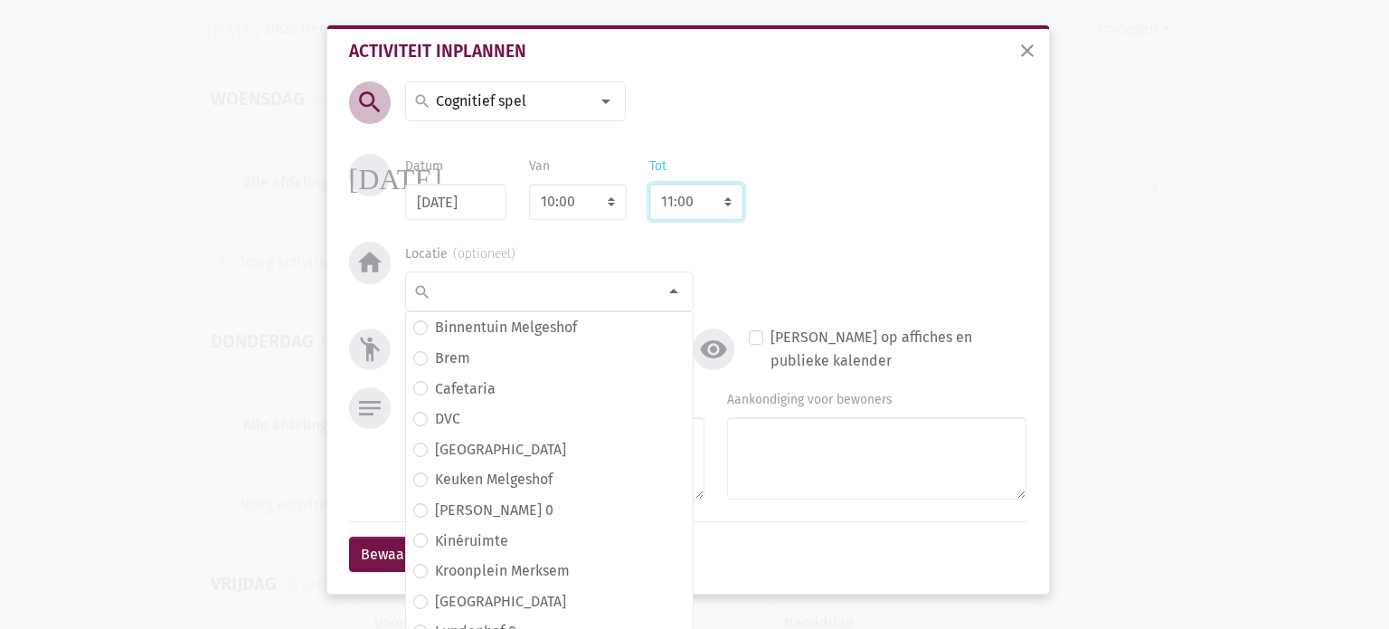
click at [724, 197] on select "8:00 8:15 8:30 8:45 9:00 9:15 9:30 9:45 10:00 10:15 10:30 10:45 11:00 11:15 11:…" at bounding box center [696, 202] width 94 height 36
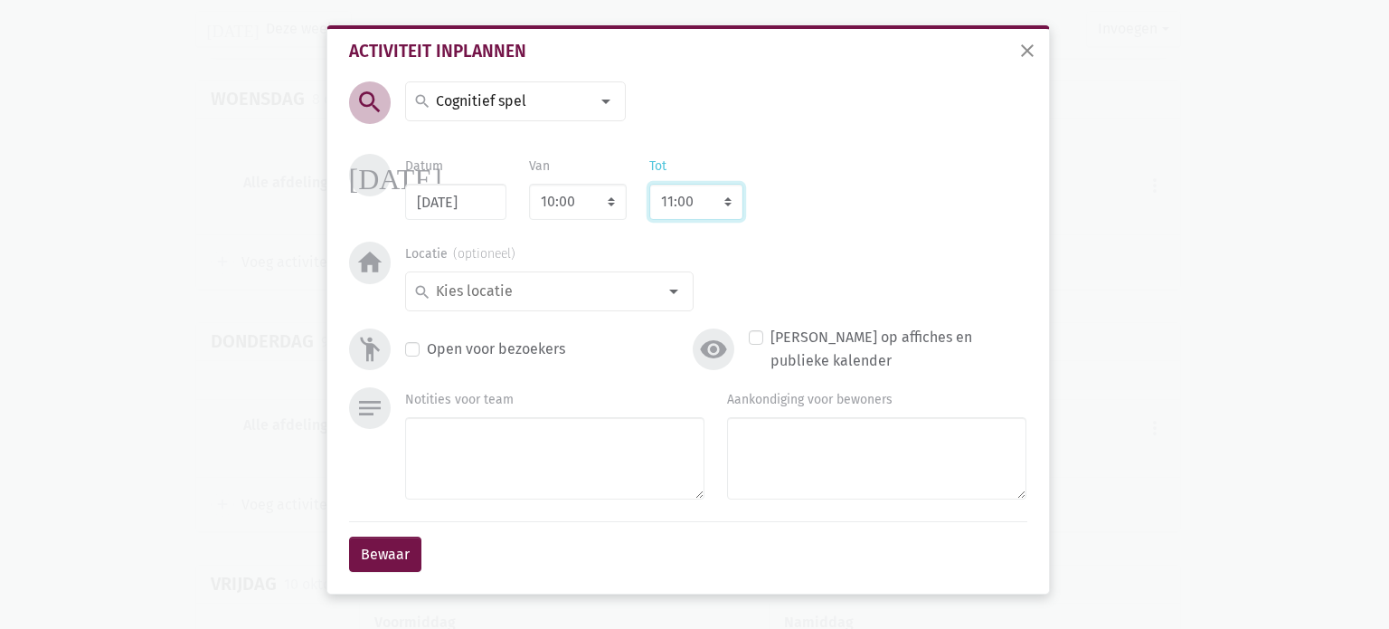
select select "12:00"
click at [649, 184] on select "8:00 8:15 8:30 8:45 9:00 9:15 9:30 9:45 10:00 10:15 10:30 10:45 11:00 11:15 11:…" at bounding box center [696, 202] width 94 height 36
click at [671, 289] on div at bounding box center [674, 291] width 36 height 36
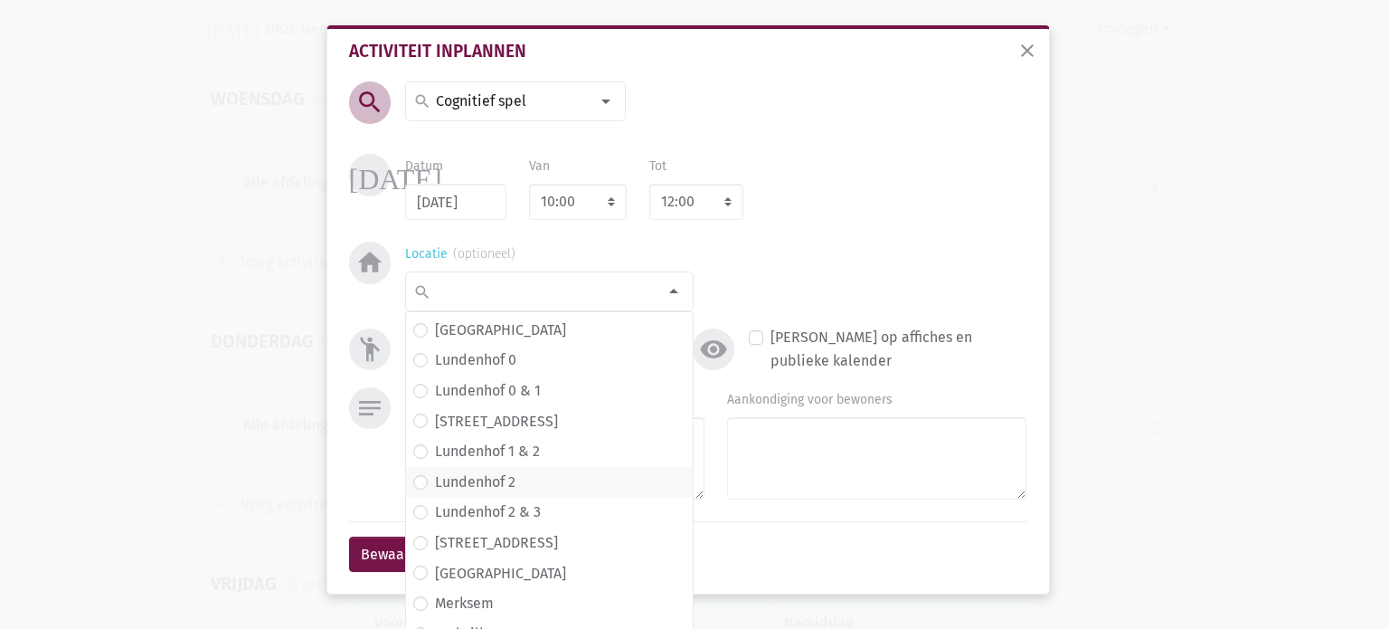
scroll to position [284, 0]
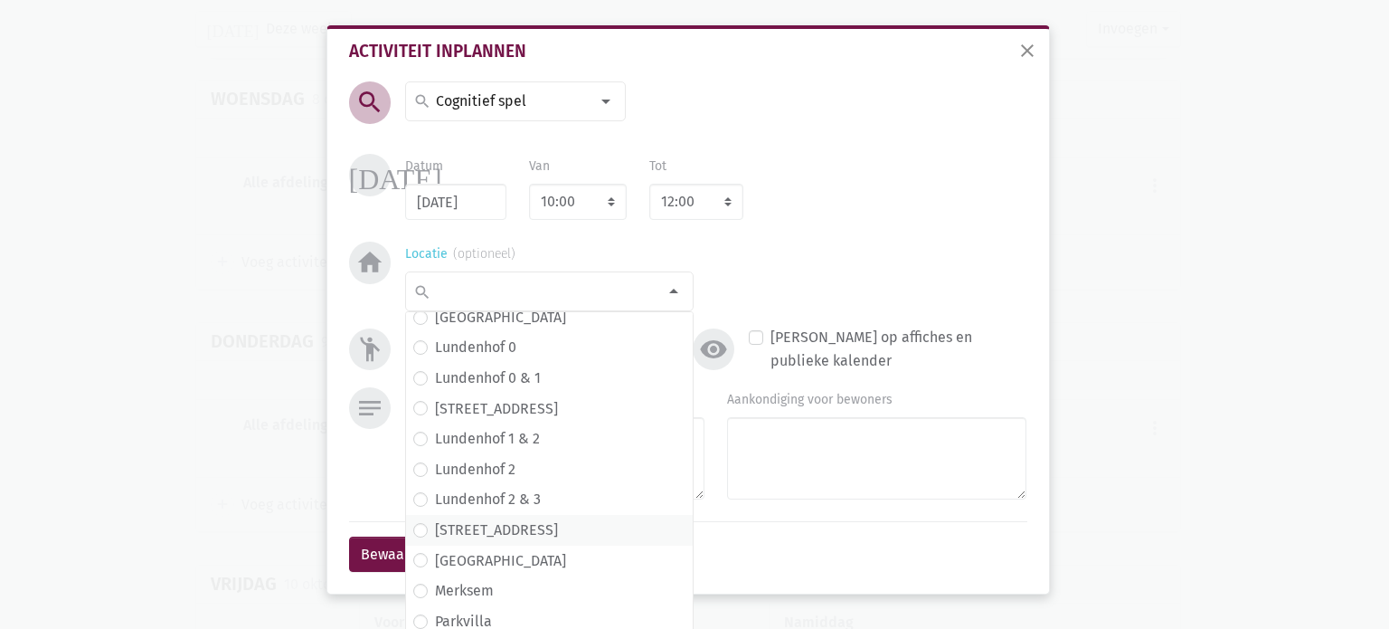
click at [435, 525] on label "Lundenhof 3" at bounding box center [496, 530] width 123 height 24
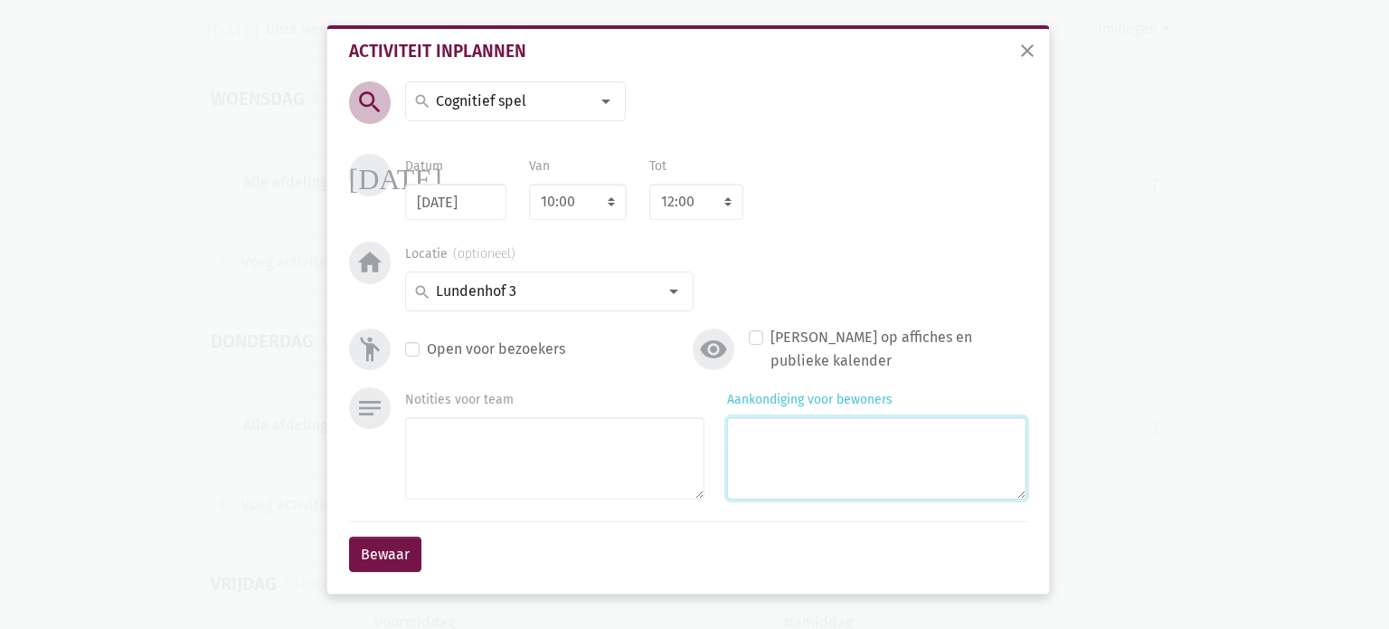
click at [747, 447] on textarea "Aankondiging voor bewoners" at bounding box center [876, 458] width 299 height 82
type textarea "met [PERSON_NAME] en [PERSON_NAME]"
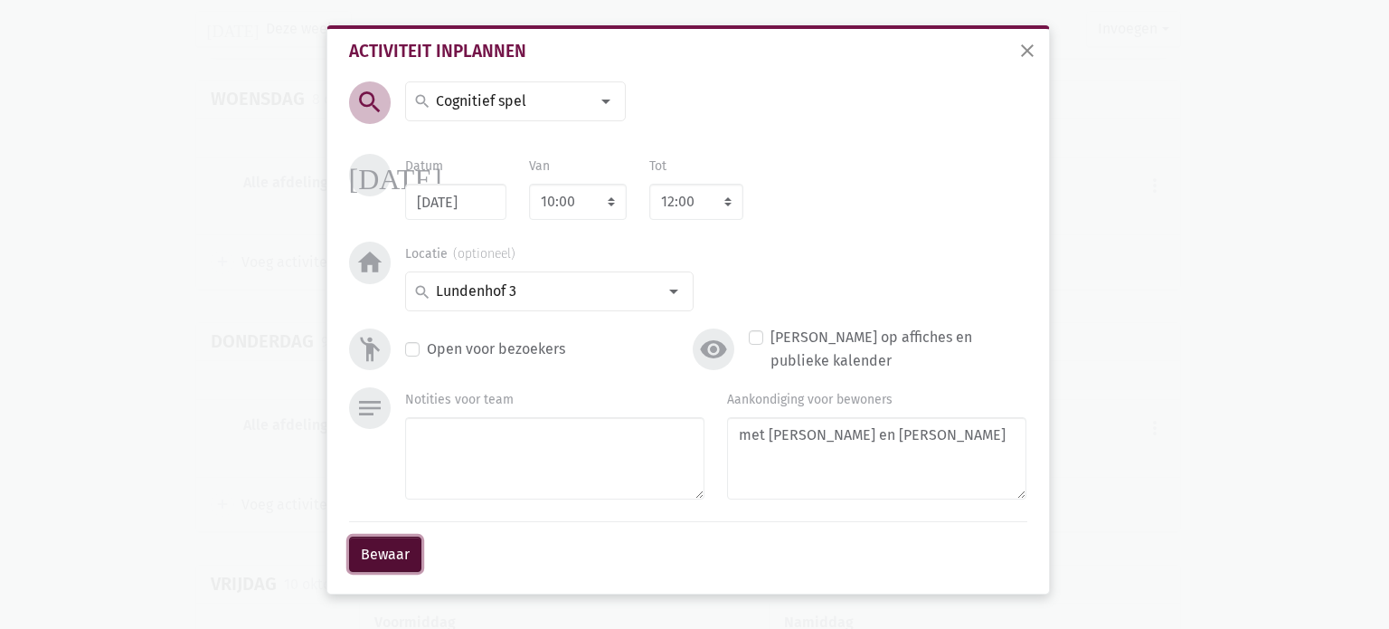
click at [360, 563] on button "Bewaar" at bounding box center [385, 554] width 72 height 36
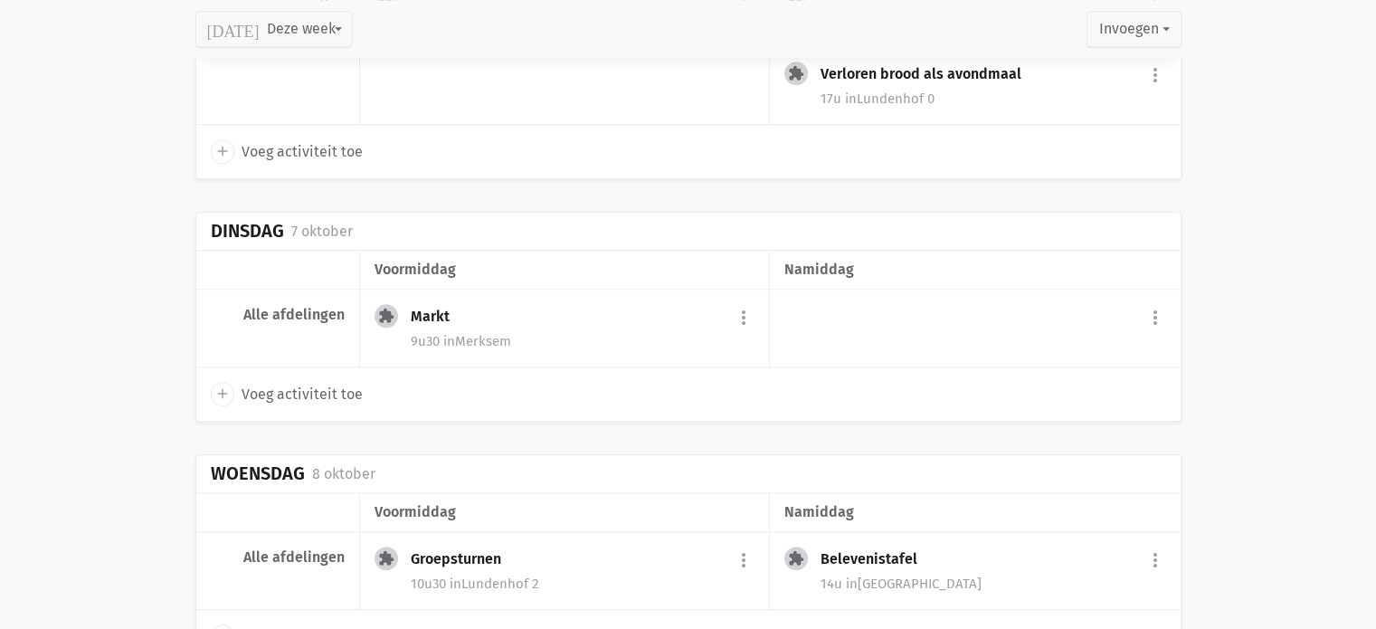
scroll to position [1510, 0]
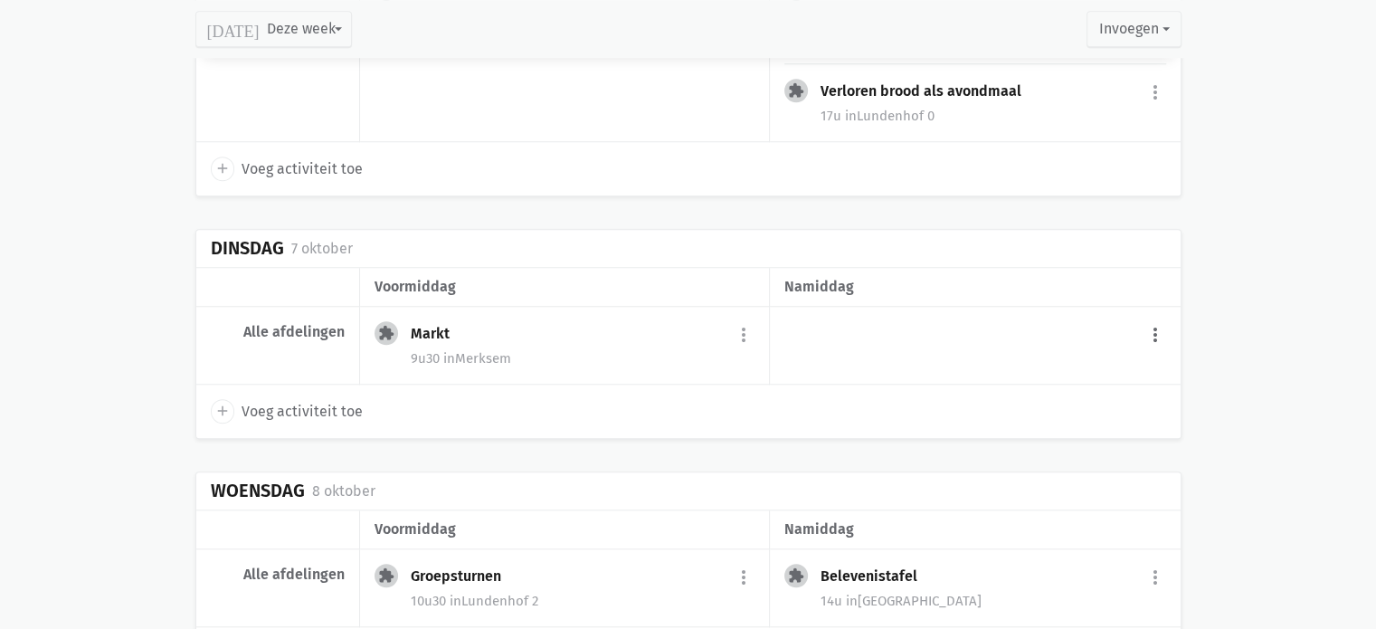
click at [1152, 325] on button "more_vert" at bounding box center [1155, 334] width 22 height 34
click at [1159, 327] on button "more_vert" at bounding box center [1155, 334] width 22 height 34
click at [1150, 328] on button "more_vert" at bounding box center [1155, 334] width 22 height 34
drag, startPoint x: 1031, startPoint y: 356, endPoint x: 969, endPoint y: 370, distance: 63.9
click at [969, 372] on div "more_vert add Voeg activiteit toe" at bounding box center [975, 346] width 410 height 79
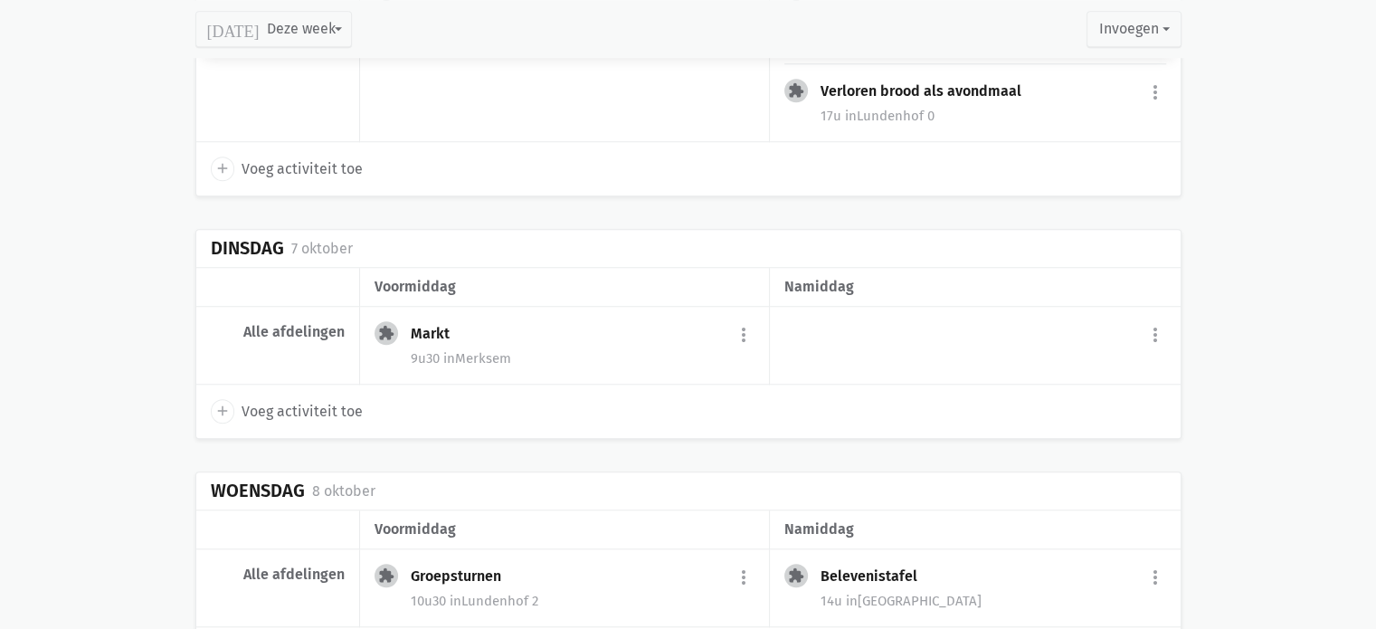
click at [970, 370] on div "more_vert add Voeg activiteit toe" at bounding box center [975, 346] width 410 height 79
click at [1153, 325] on button "more_vert" at bounding box center [1155, 334] width 22 height 34
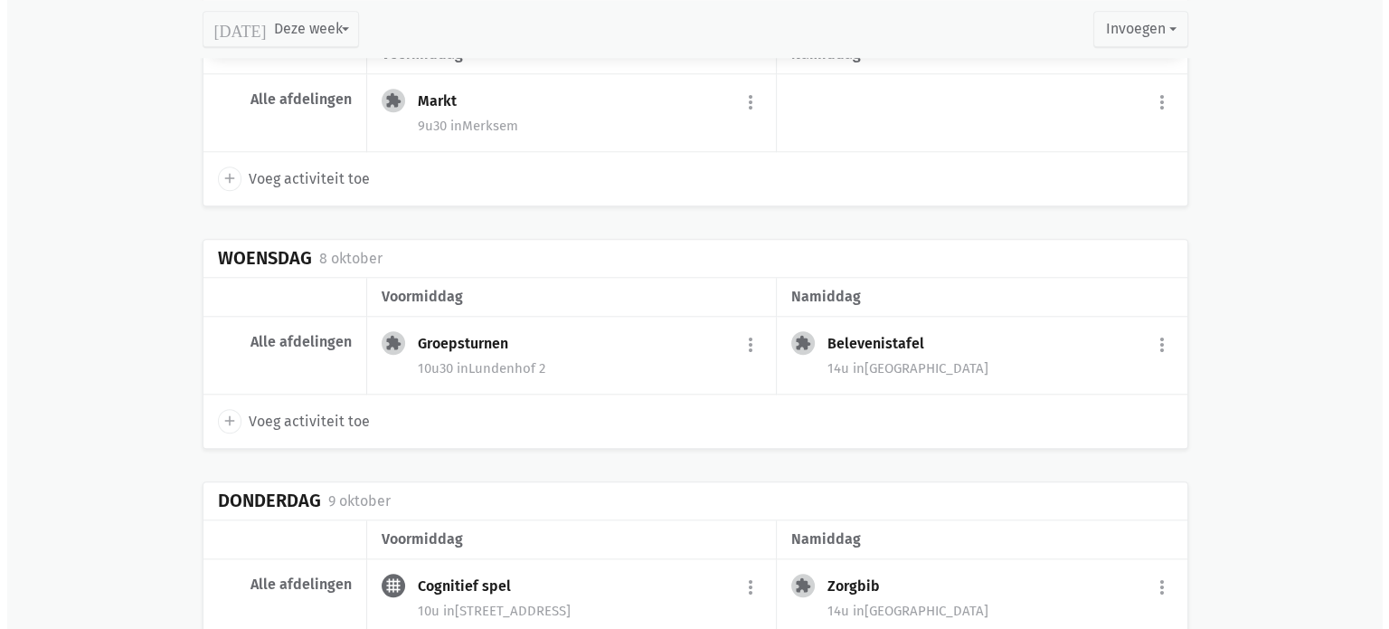
scroll to position [1691, 0]
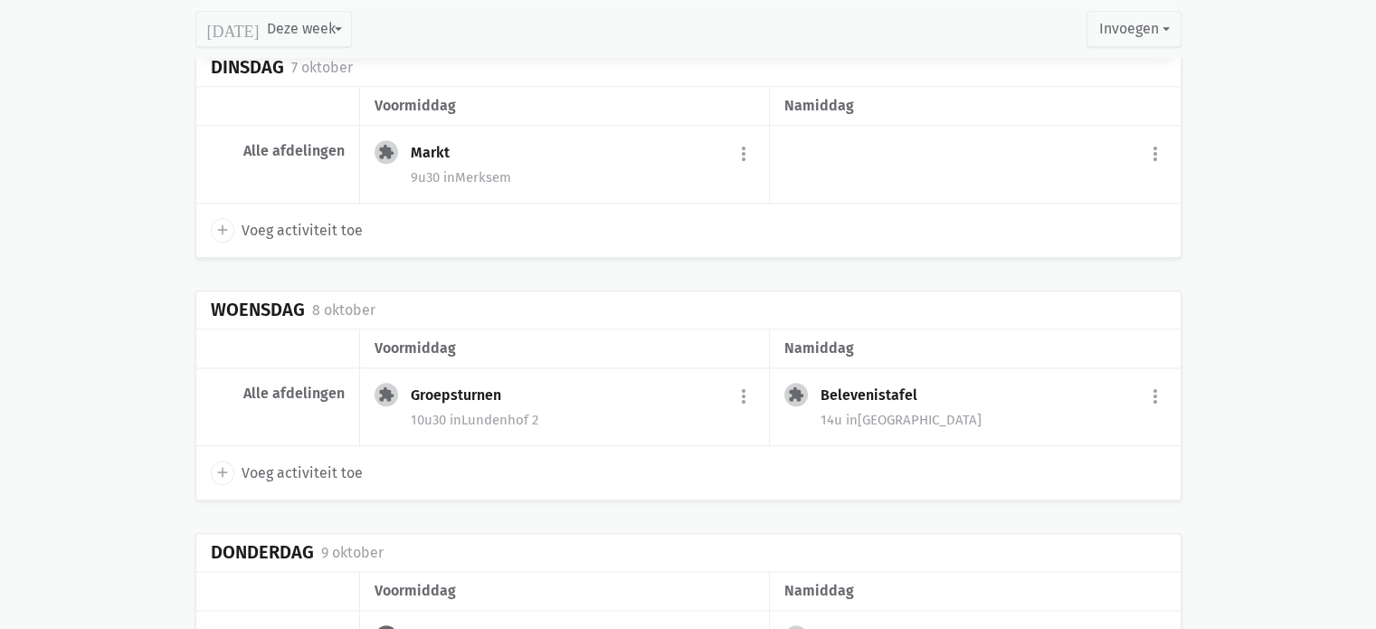
click at [312, 219] on span "Voeg activiteit toe" at bounding box center [301, 231] width 121 height 24
select select "14:00"
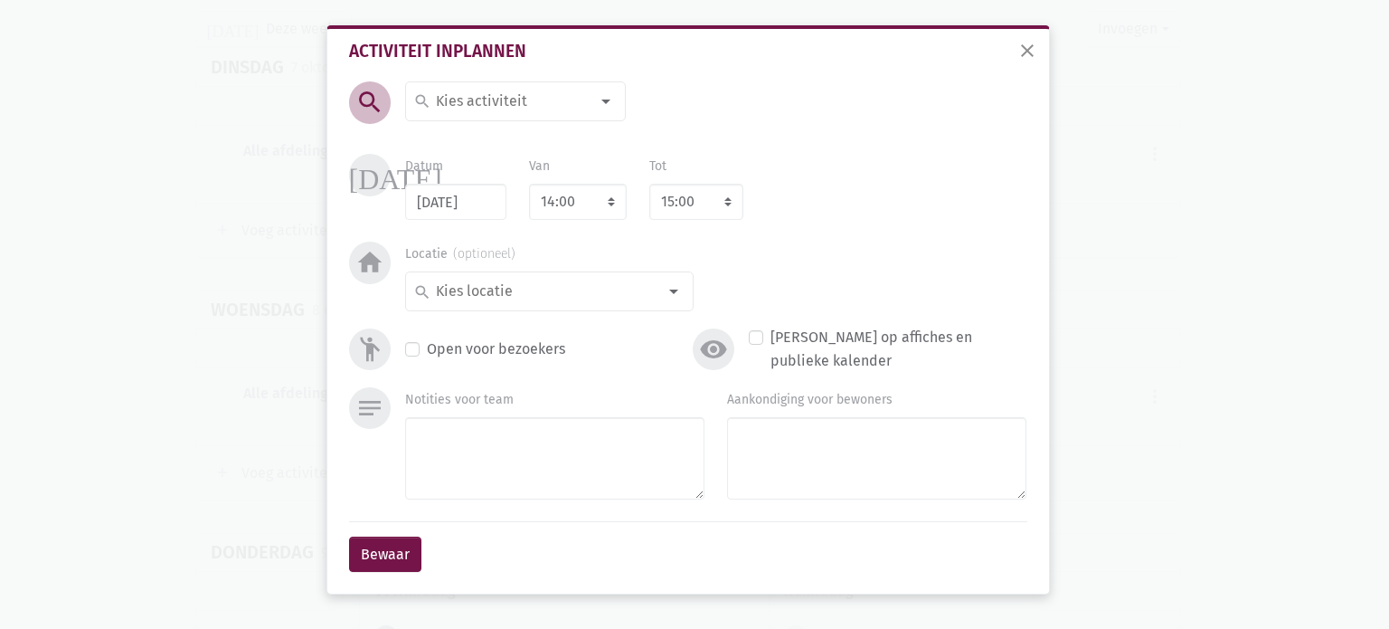
click at [605, 100] on div at bounding box center [606, 101] width 36 height 36
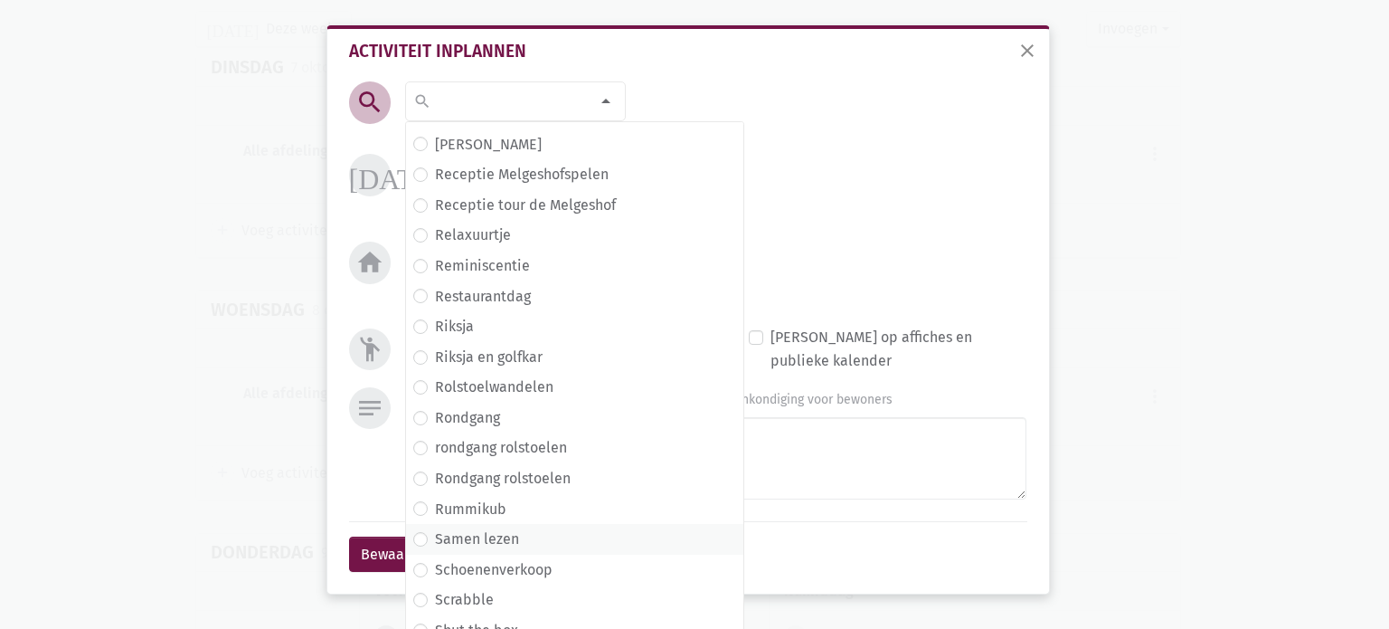
scroll to position [4251, 0]
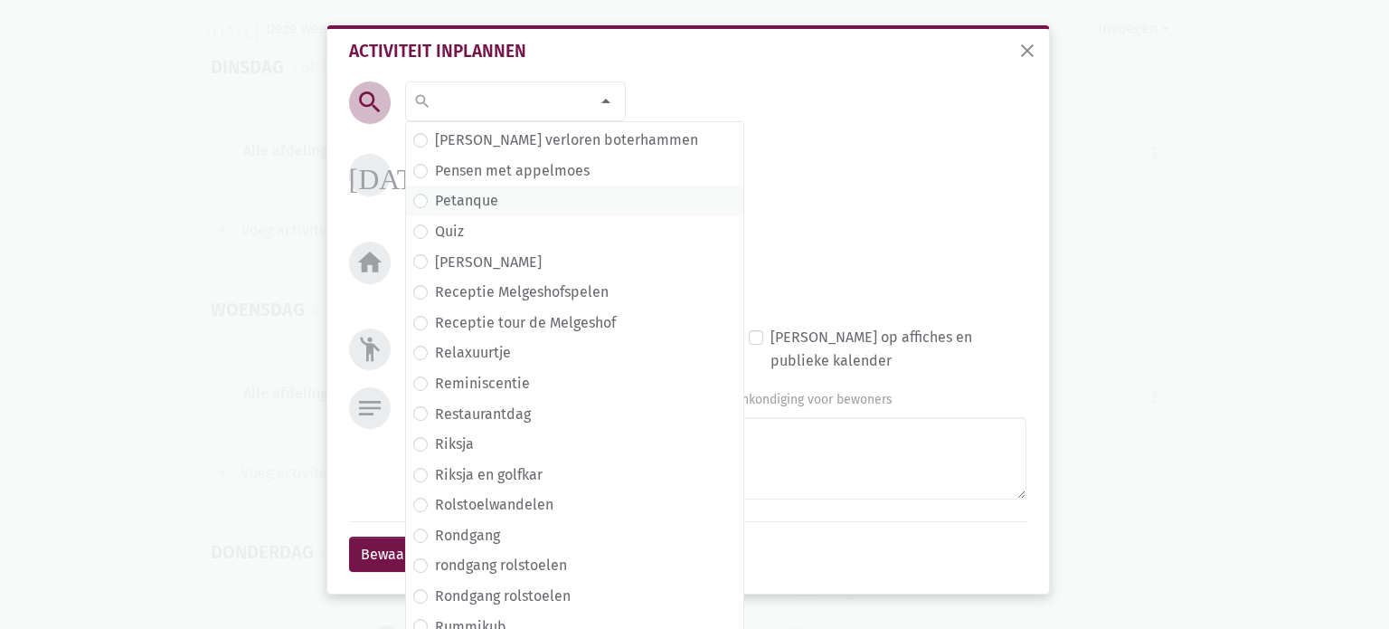
click at [435, 202] on label "Petanque" at bounding box center [466, 201] width 63 height 24
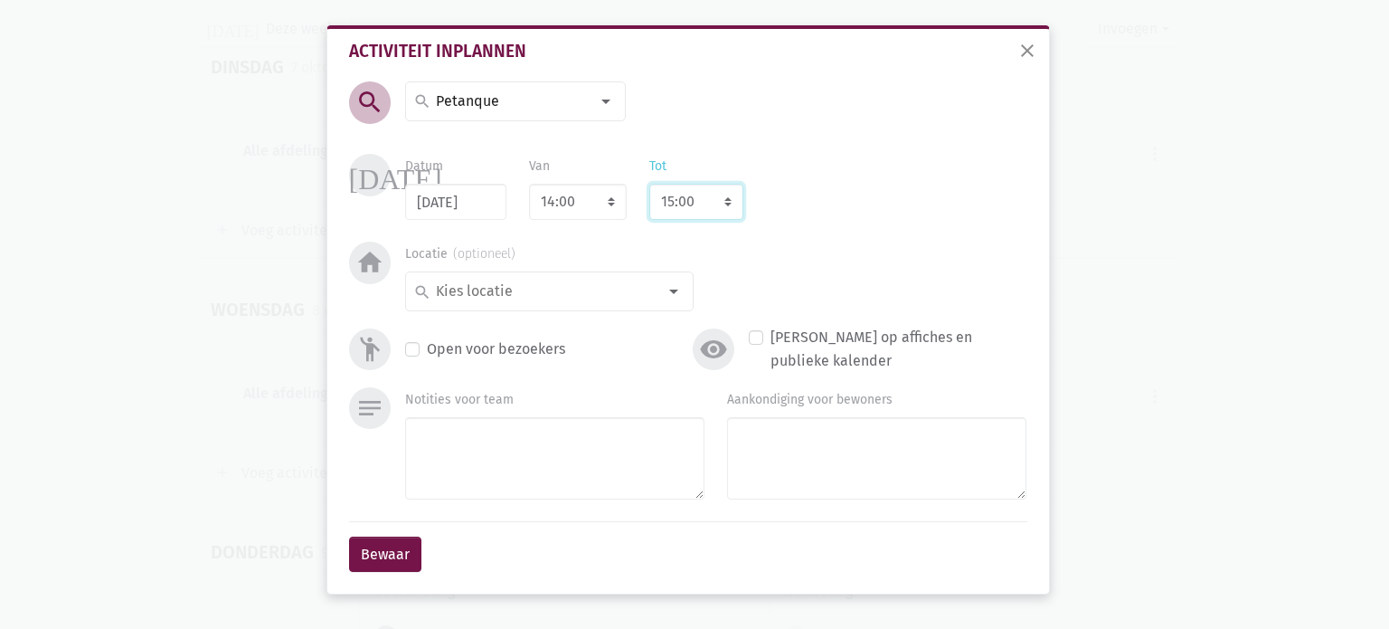
click at [727, 195] on select "8:00 8:15 8:30 8:45 9:00 9:15 9:30 9:45 10:00 10:15 10:30 10:45 11:00 11:15 11:…" at bounding box center [696, 202] width 94 height 36
select select "16:00"
click at [649, 184] on select "8:00 8:15 8:30 8:45 9:00 9:15 9:30 9:45 10:00 10:15 10:30 10:45 11:00 11:15 11:…" at bounding box center [696, 202] width 94 height 36
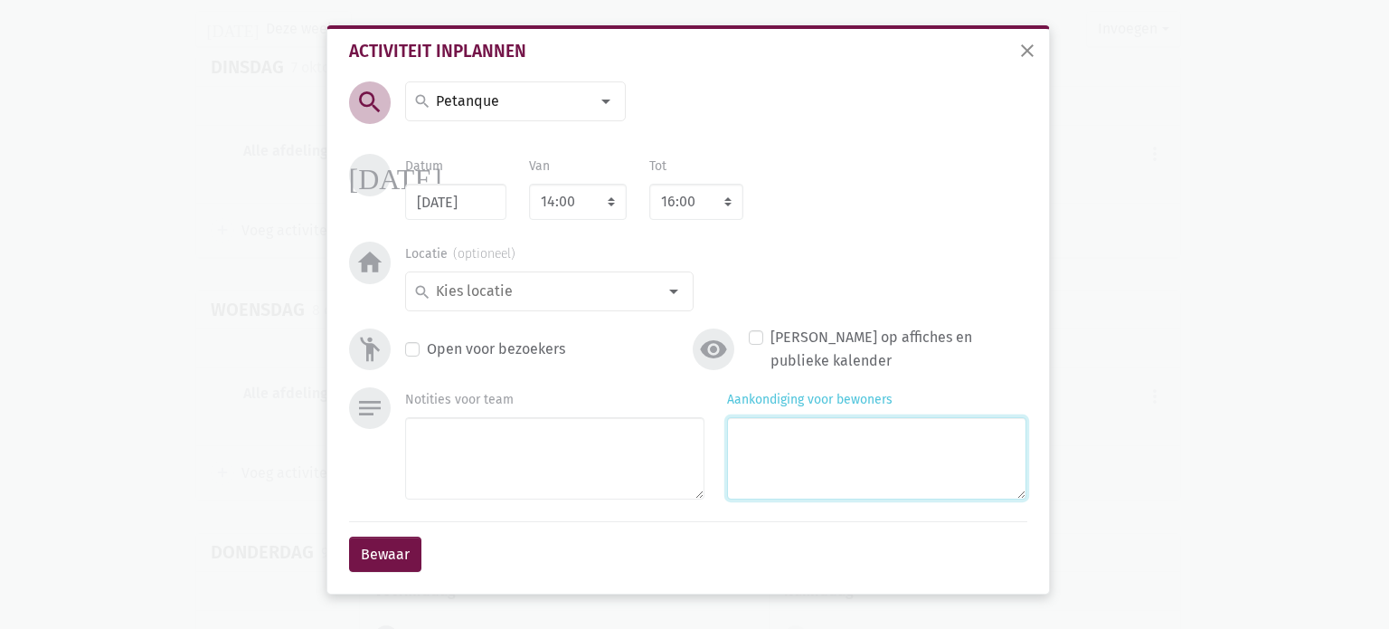
click at [762, 441] on textarea "Aankondiging voor bewoners" at bounding box center [876, 458] width 299 height 82
type textarea "met [PERSON_NAME] en [PERSON_NAME]"
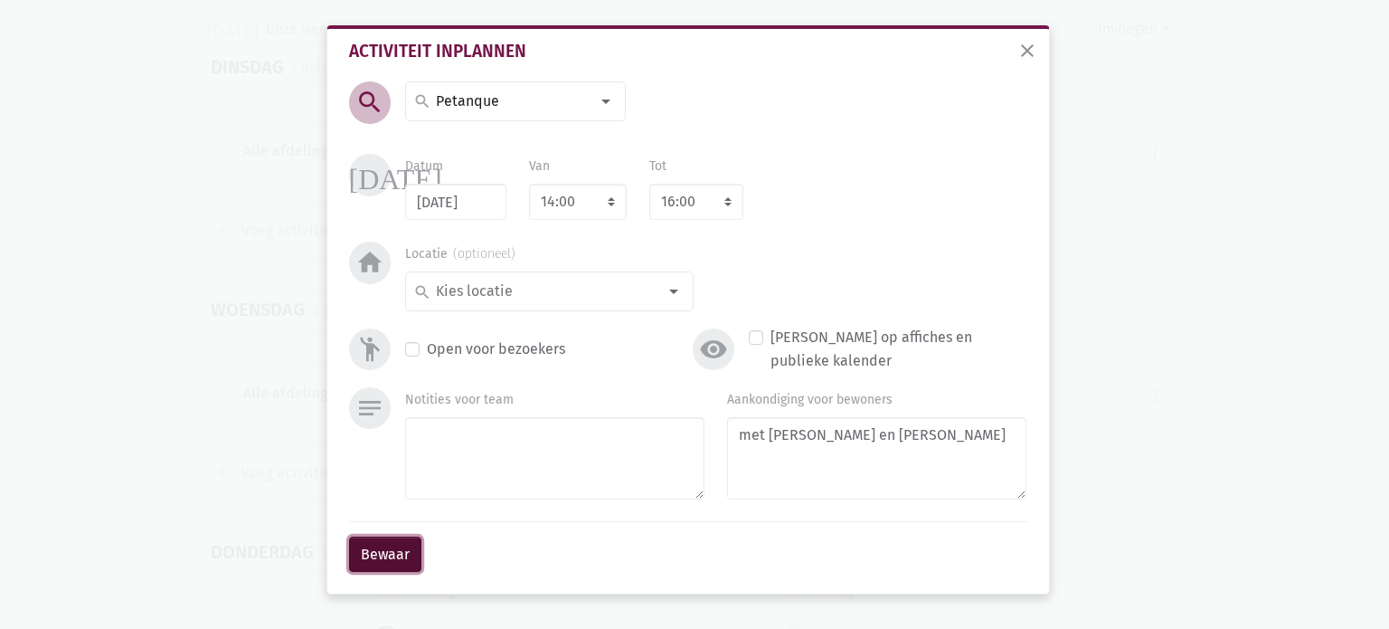
click at [383, 554] on button "Bewaar" at bounding box center [385, 554] width 72 height 36
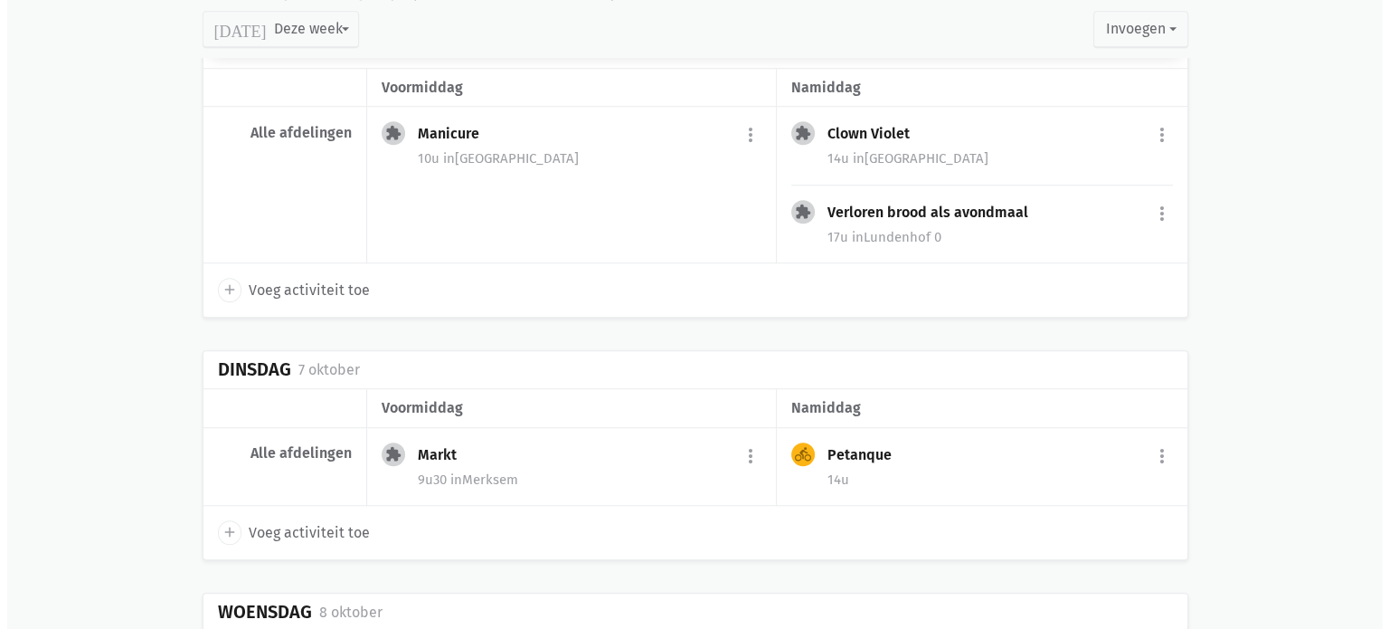
scroll to position [1480, 0]
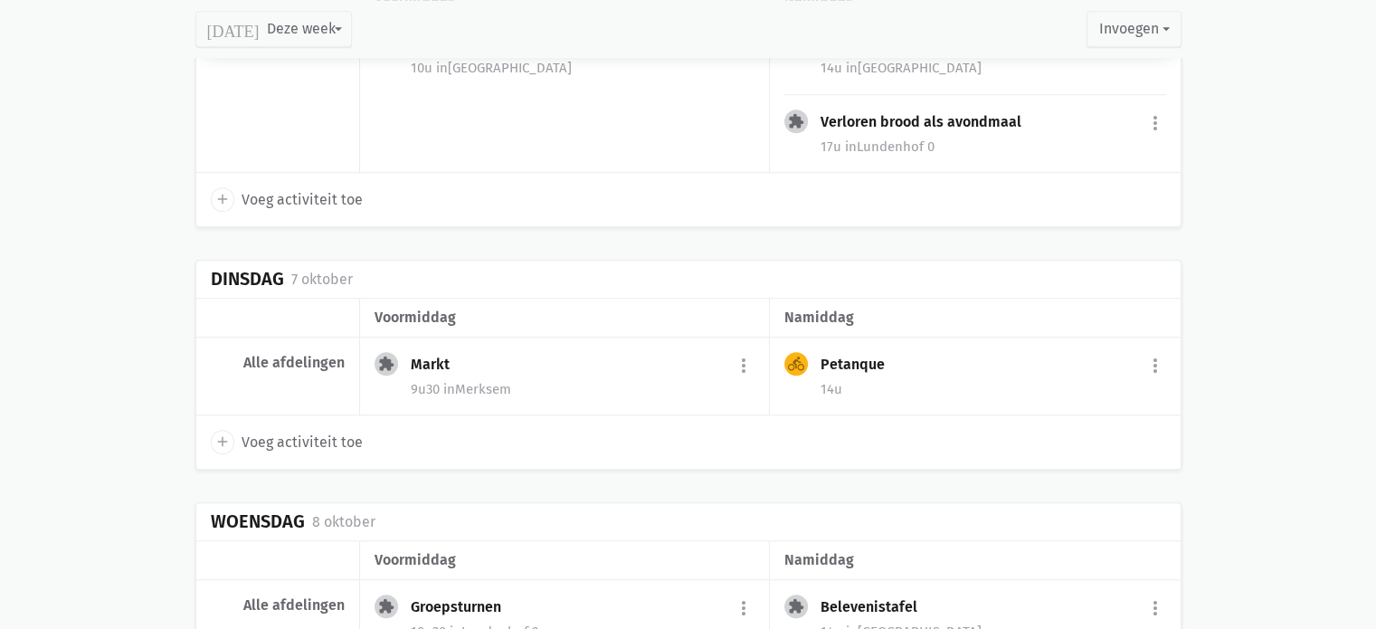
click at [904, 368] on div "Petanque more_vert edit Bewerk group Beheer deelnemers print Print deelnemersli…" at bounding box center [992, 366] width 345 height 29
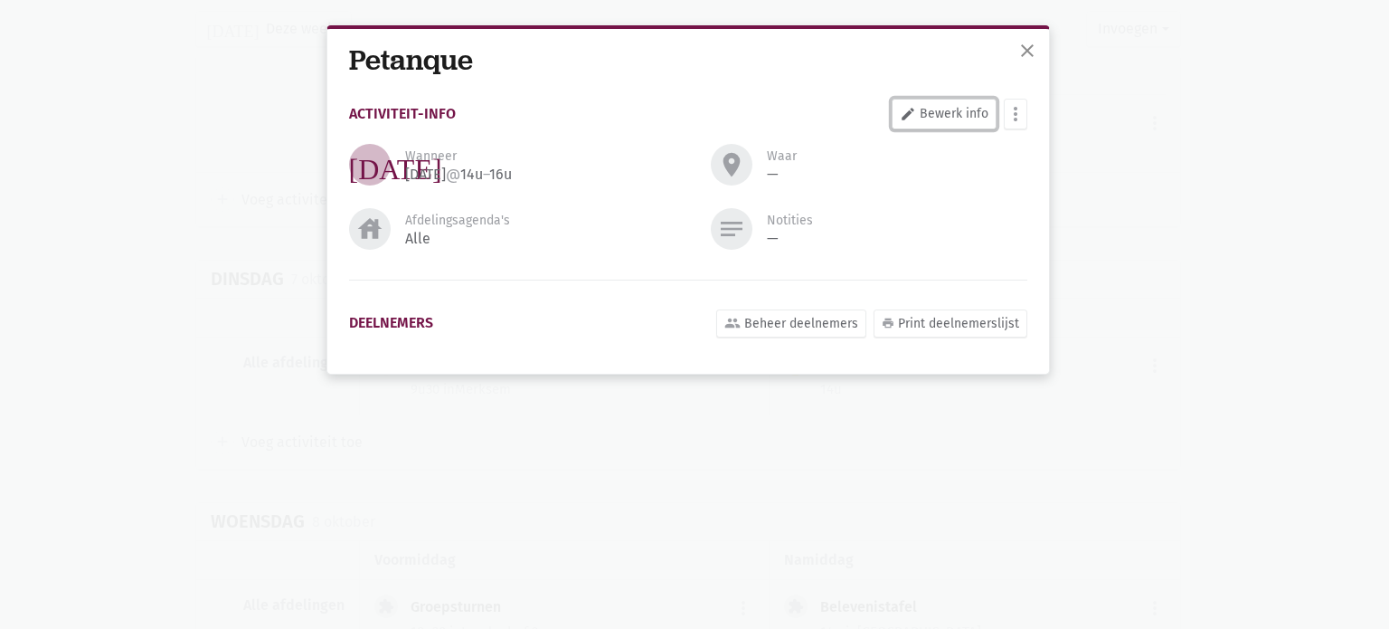
click at [954, 111] on link "edit Bewerk info" at bounding box center [944, 114] width 105 height 31
select select "14:00"
select select "16:00"
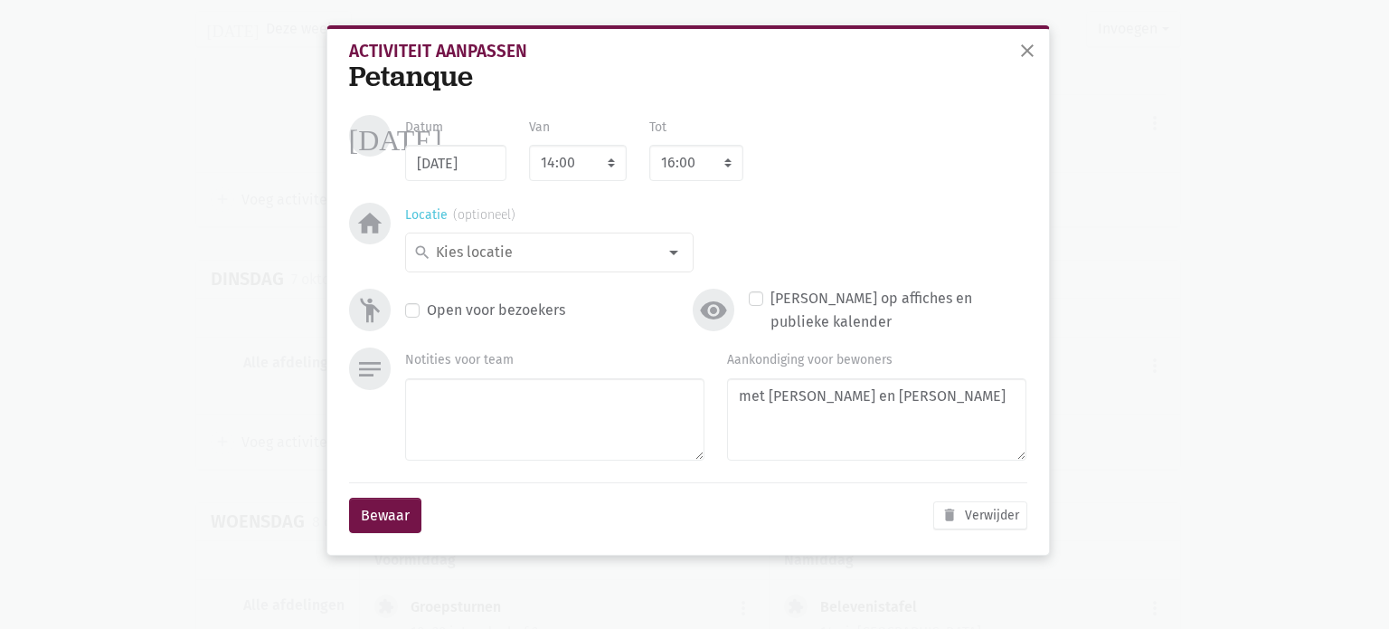
click at [673, 251] on div at bounding box center [674, 252] width 36 height 36
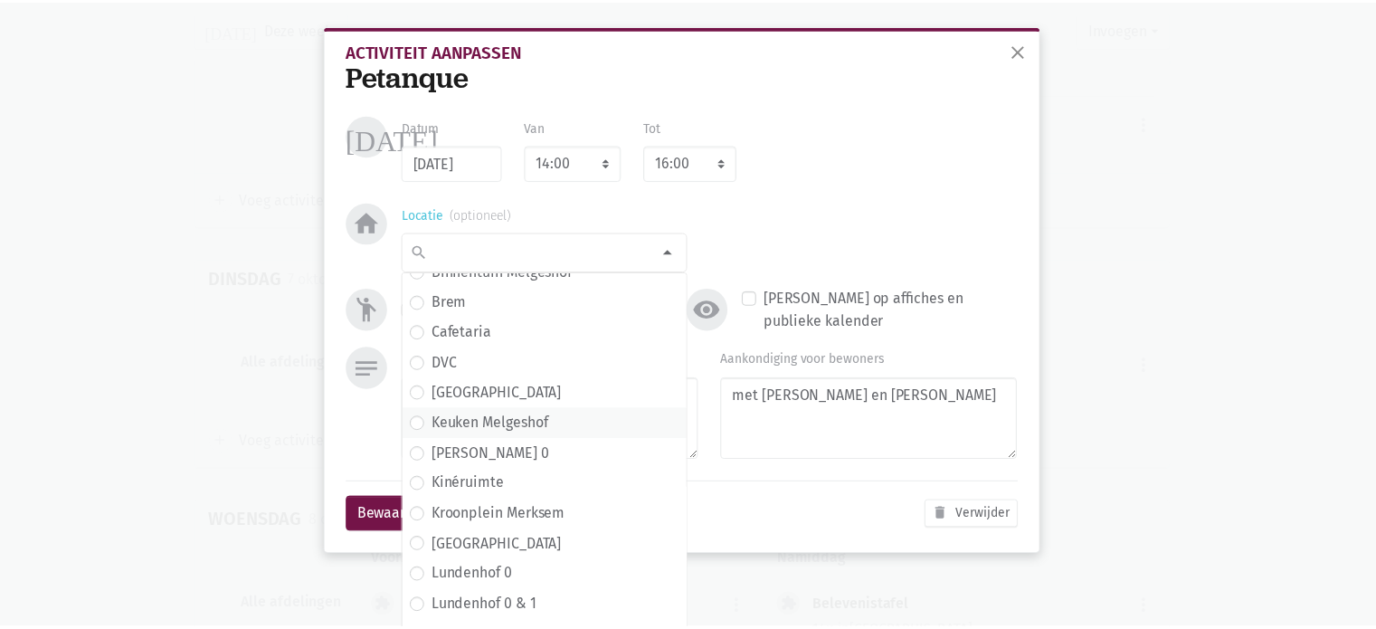
scroll to position [0, 0]
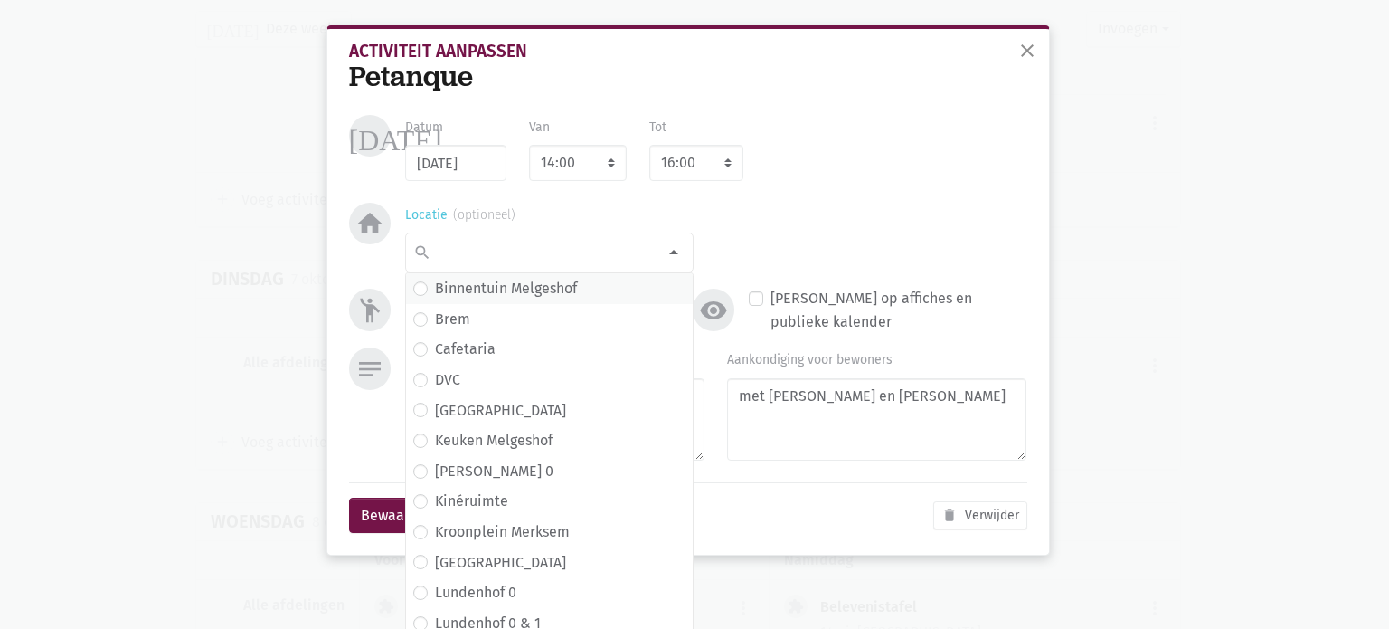
click at [435, 293] on label "Binnentuin Melgeshof" at bounding box center [506, 289] width 142 height 24
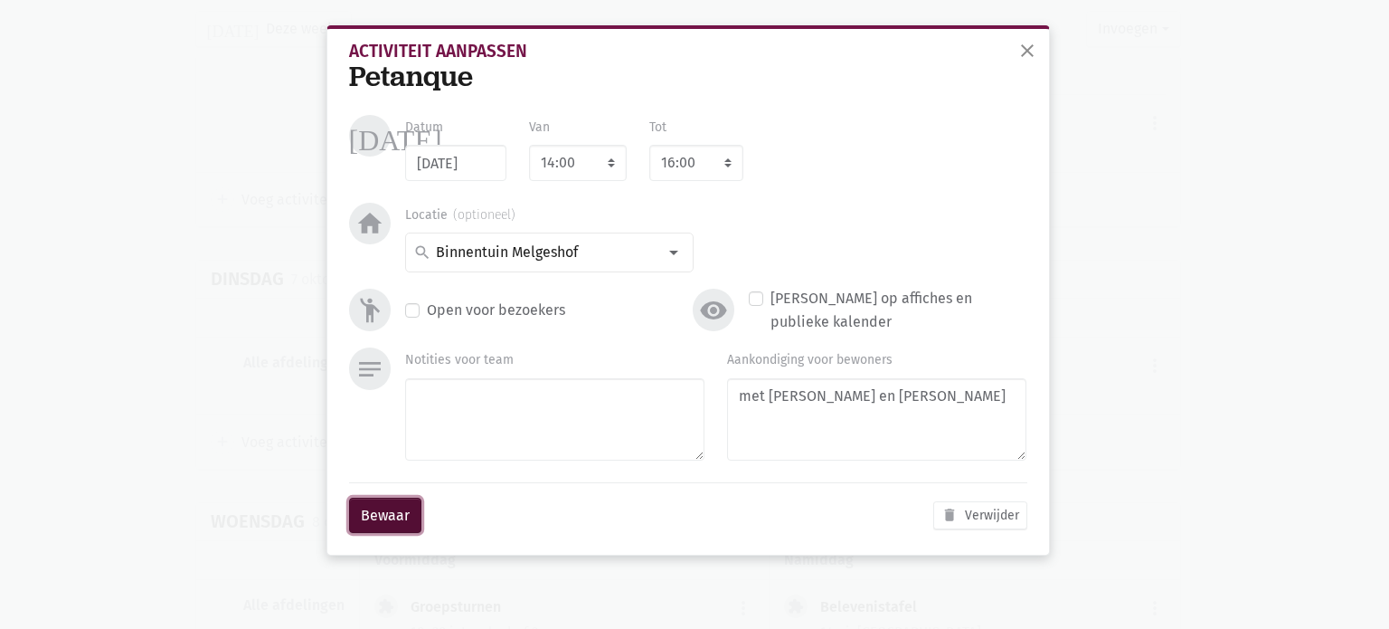
click at [402, 514] on button "Bewaar" at bounding box center [385, 515] width 72 height 36
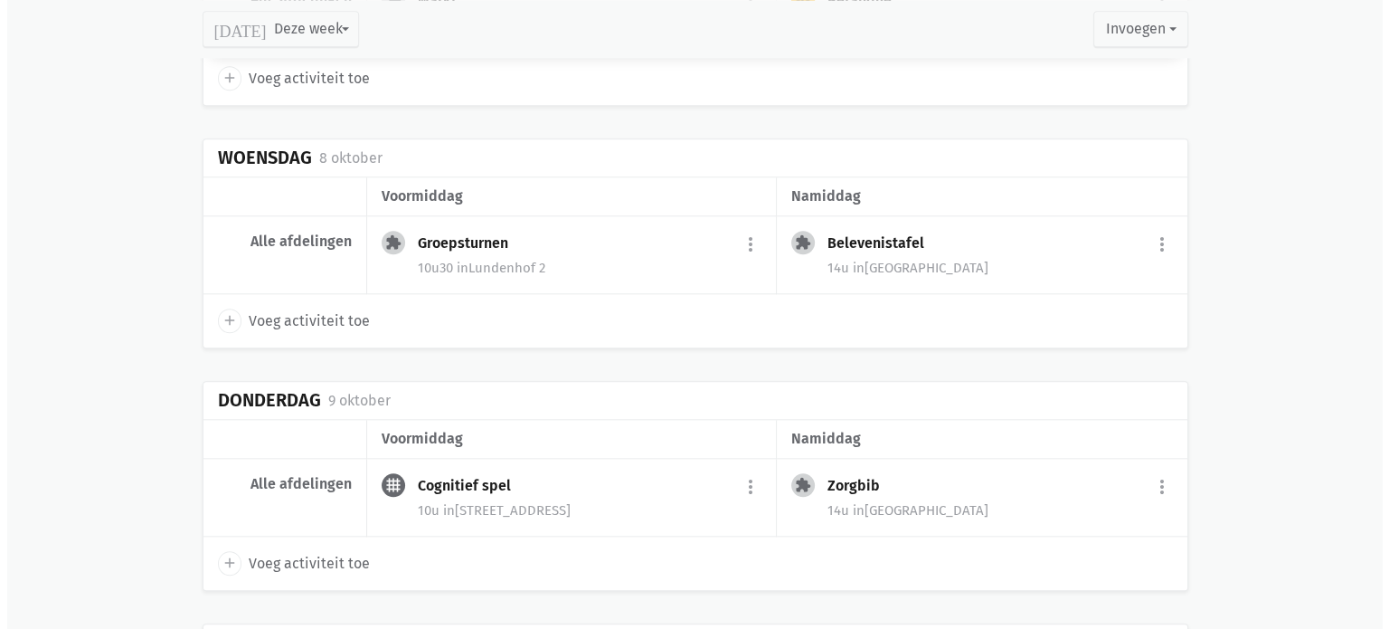
scroll to position [1841, 0]
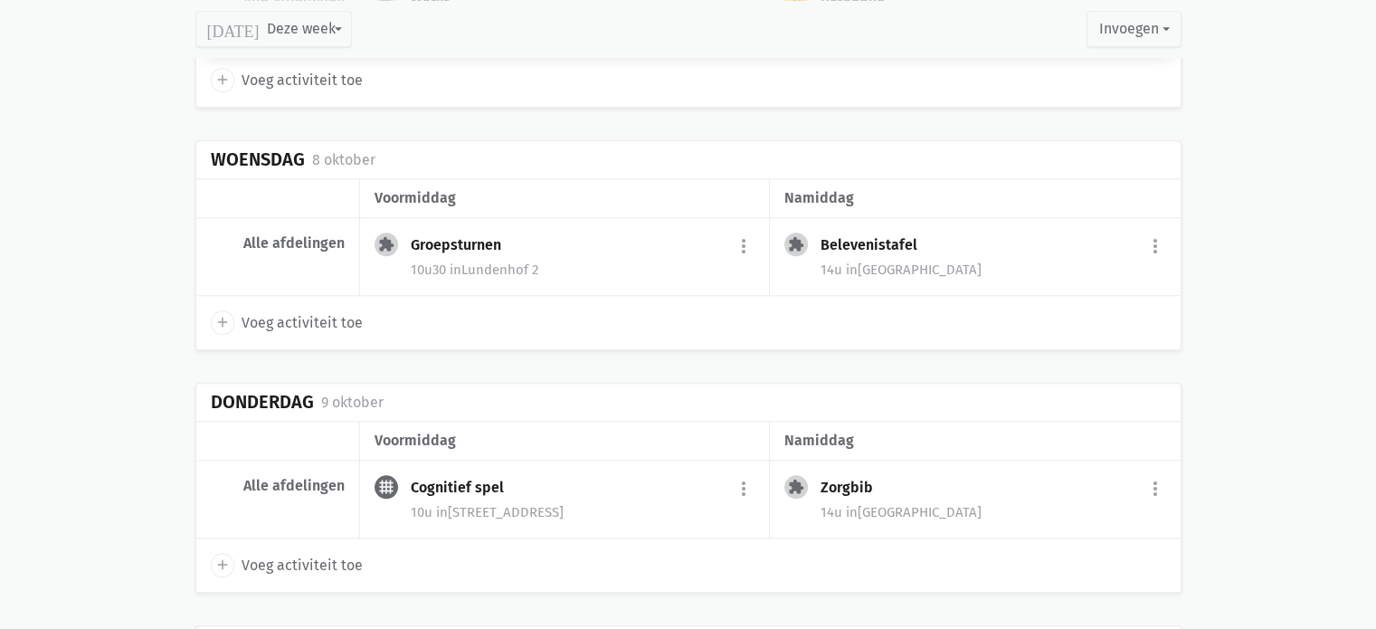
click at [924, 263] on span "in Lundenhof" at bounding box center [914, 269] width 136 height 16
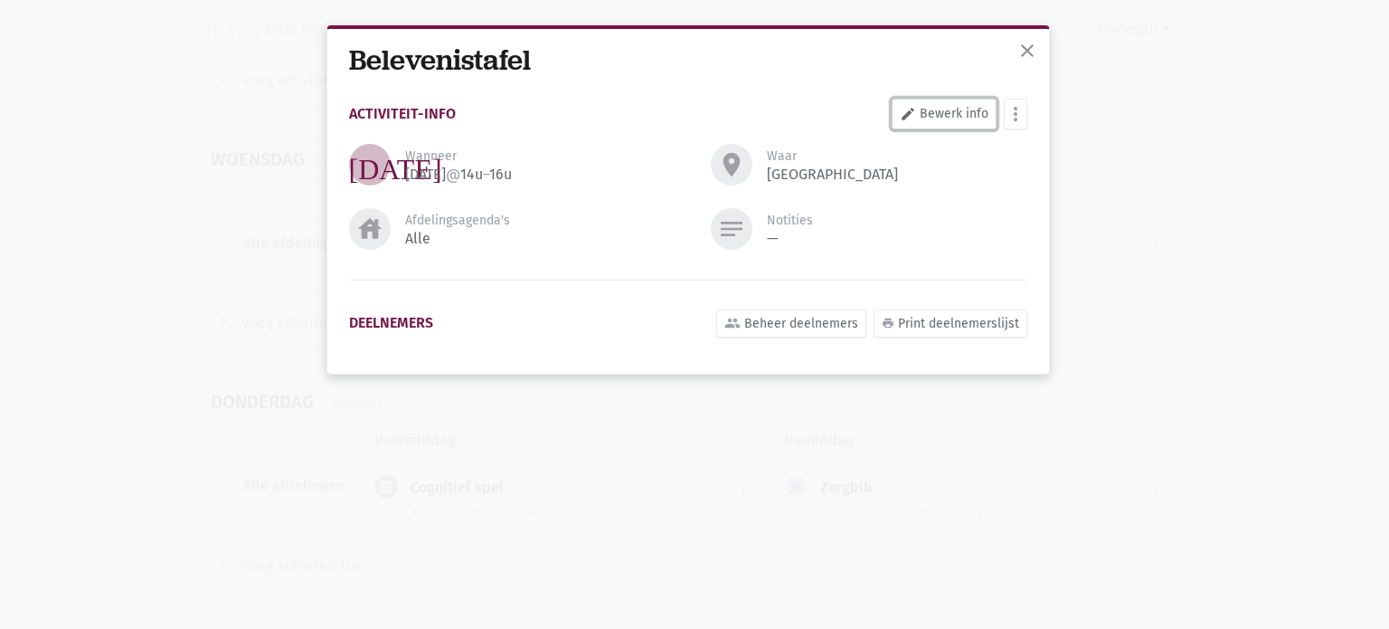
click at [923, 114] on link "edit Bewerk info" at bounding box center [944, 114] width 105 height 31
select select "14:00"
select select "16:00"
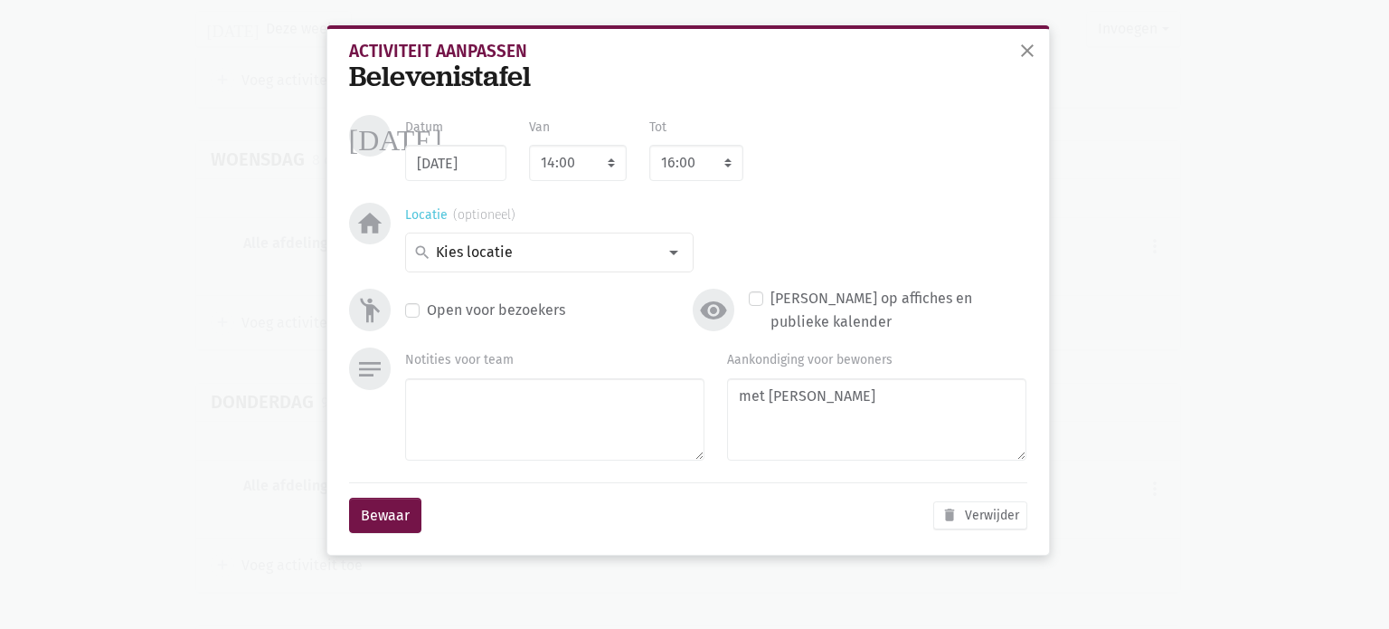
click at [677, 251] on div at bounding box center [674, 252] width 36 height 36
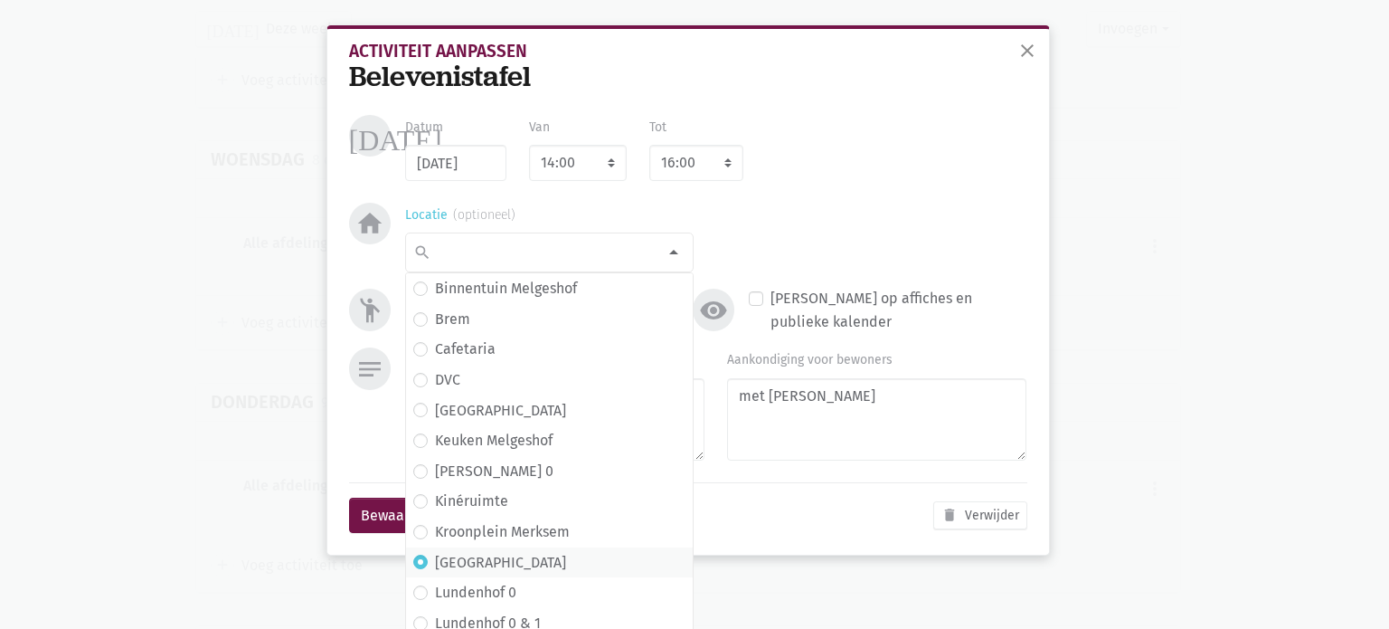
scroll to position [245, 0]
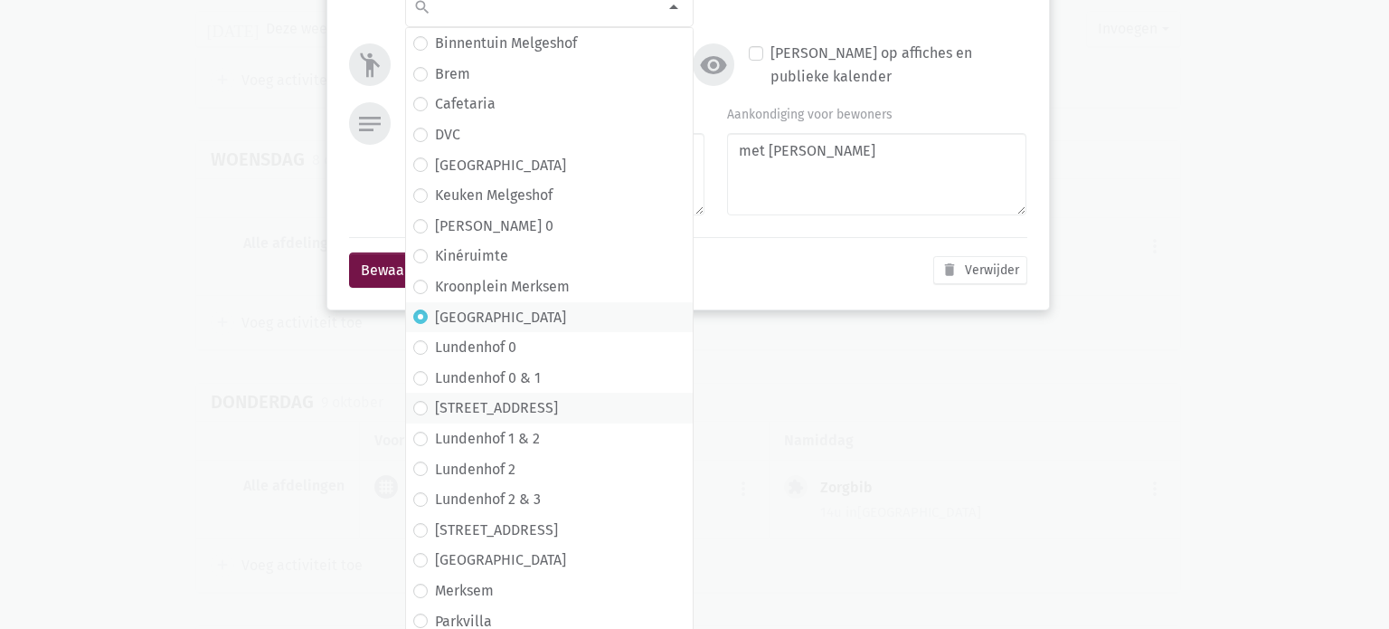
click at [435, 412] on label "Lundenhof 1" at bounding box center [496, 408] width 123 height 24
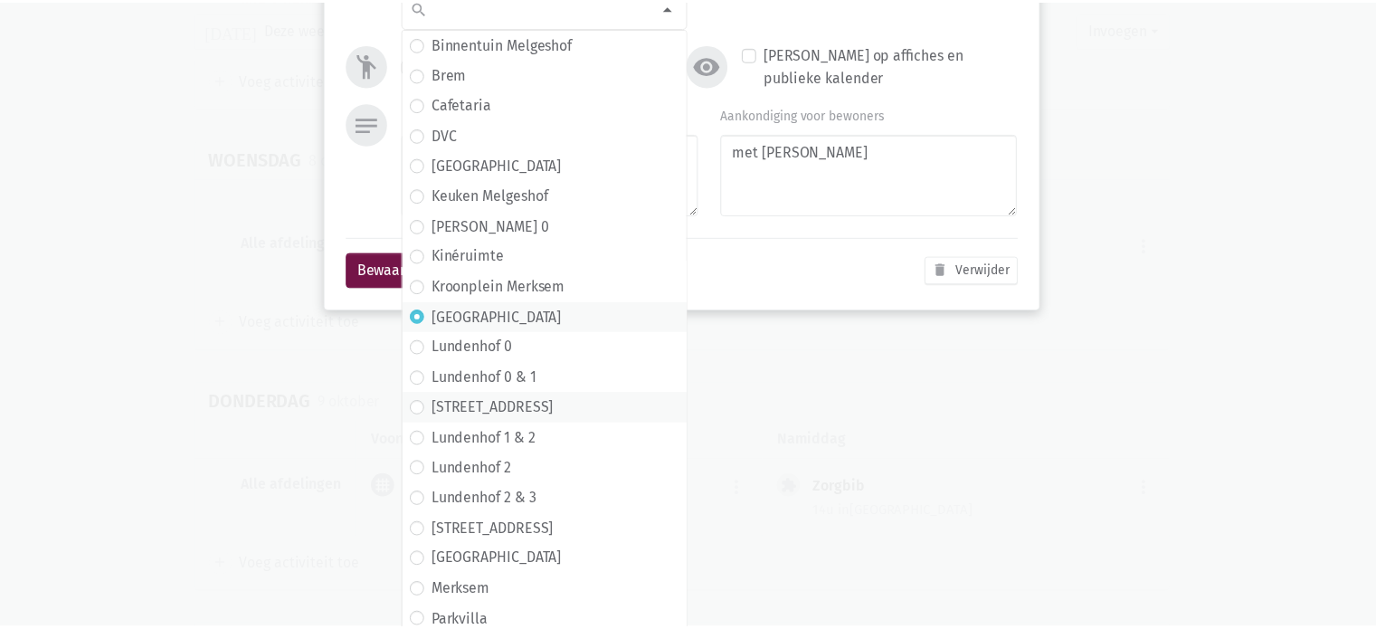
scroll to position [0, 0]
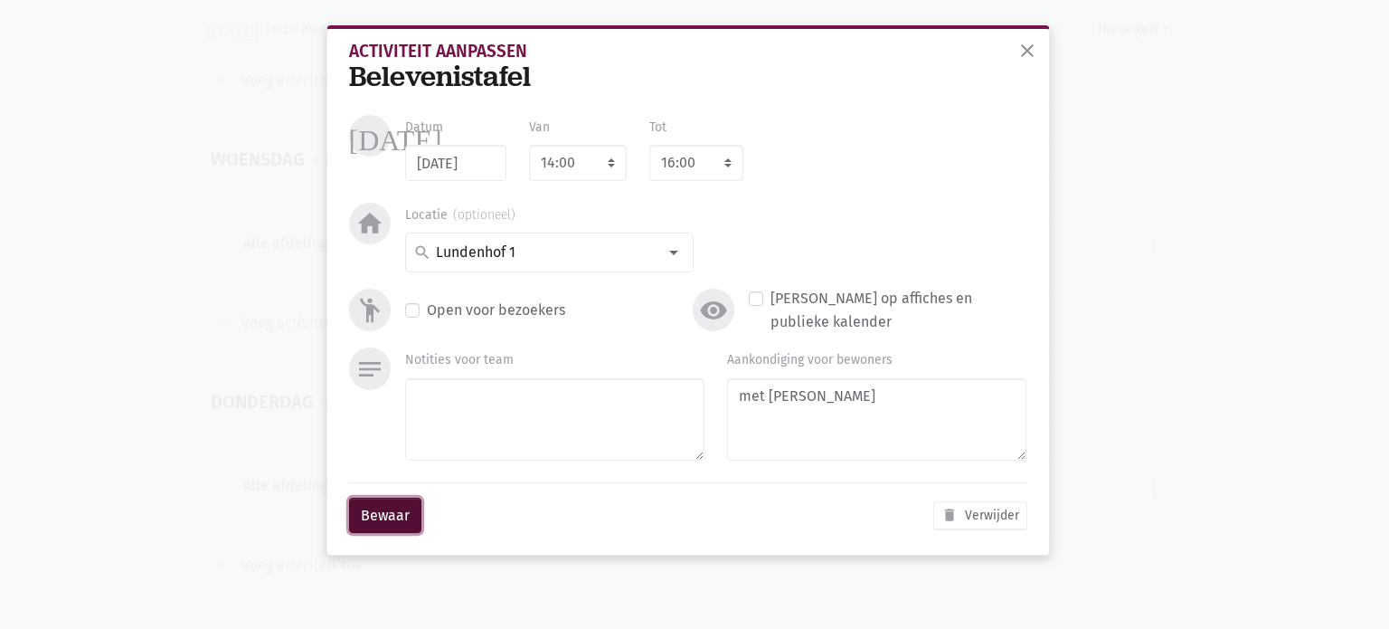
click at [396, 523] on button "Bewaar" at bounding box center [385, 515] width 72 height 36
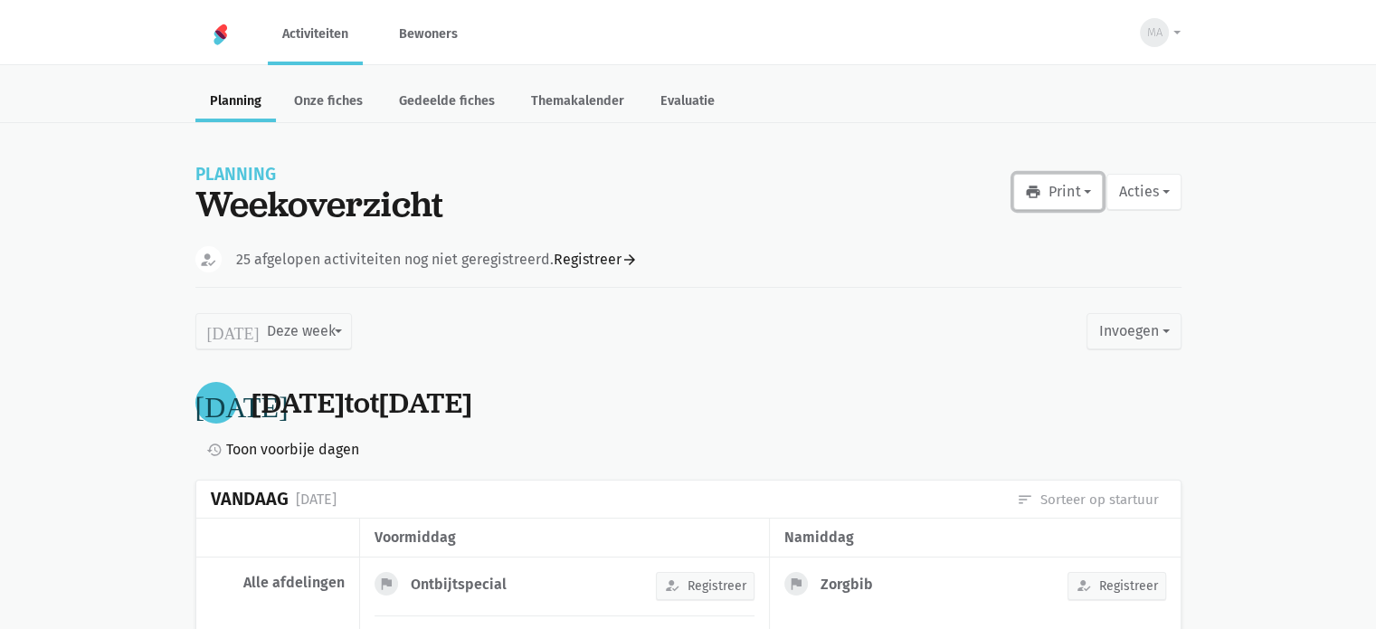
click at [1085, 192] on button "print Print" at bounding box center [1058, 192] width 90 height 36
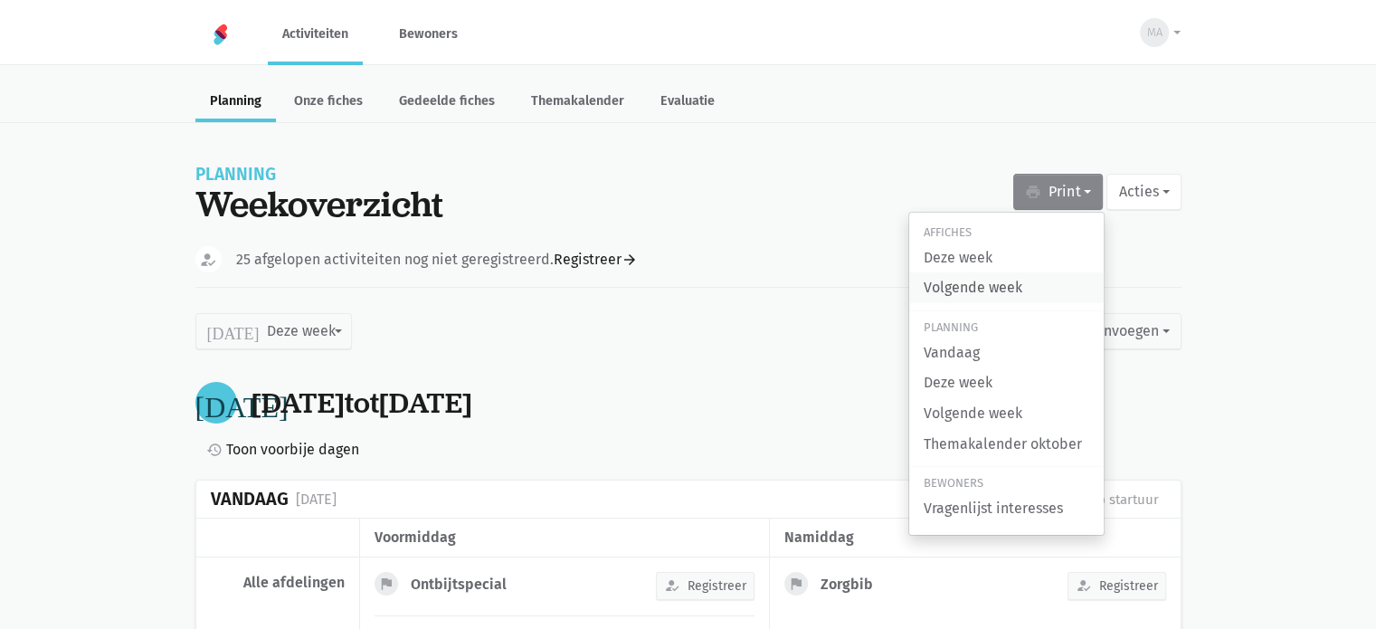
click at [1022, 296] on link "Volgende week" at bounding box center [1006, 287] width 194 height 31
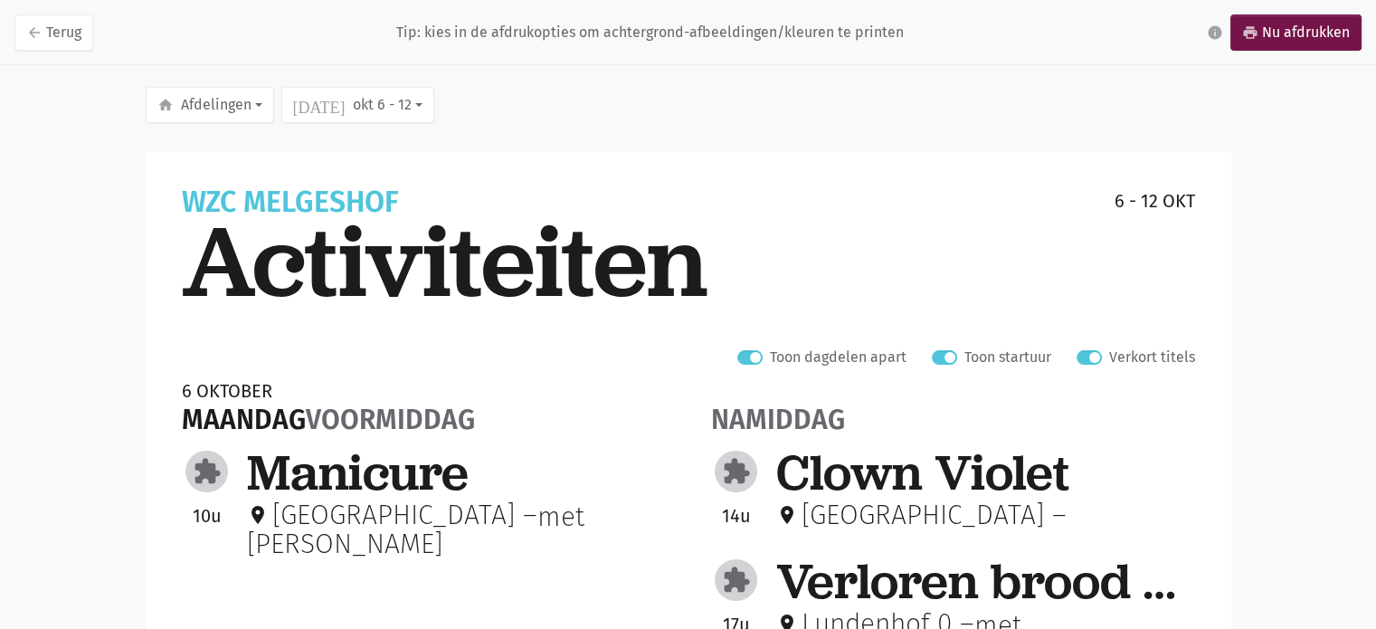
click at [1109, 355] on label "Verkort titels" at bounding box center [1152, 357] width 86 height 24
click at [1091, 355] on input "Verkort titels" at bounding box center [1083, 354] width 14 height 19
checkbox input "false"
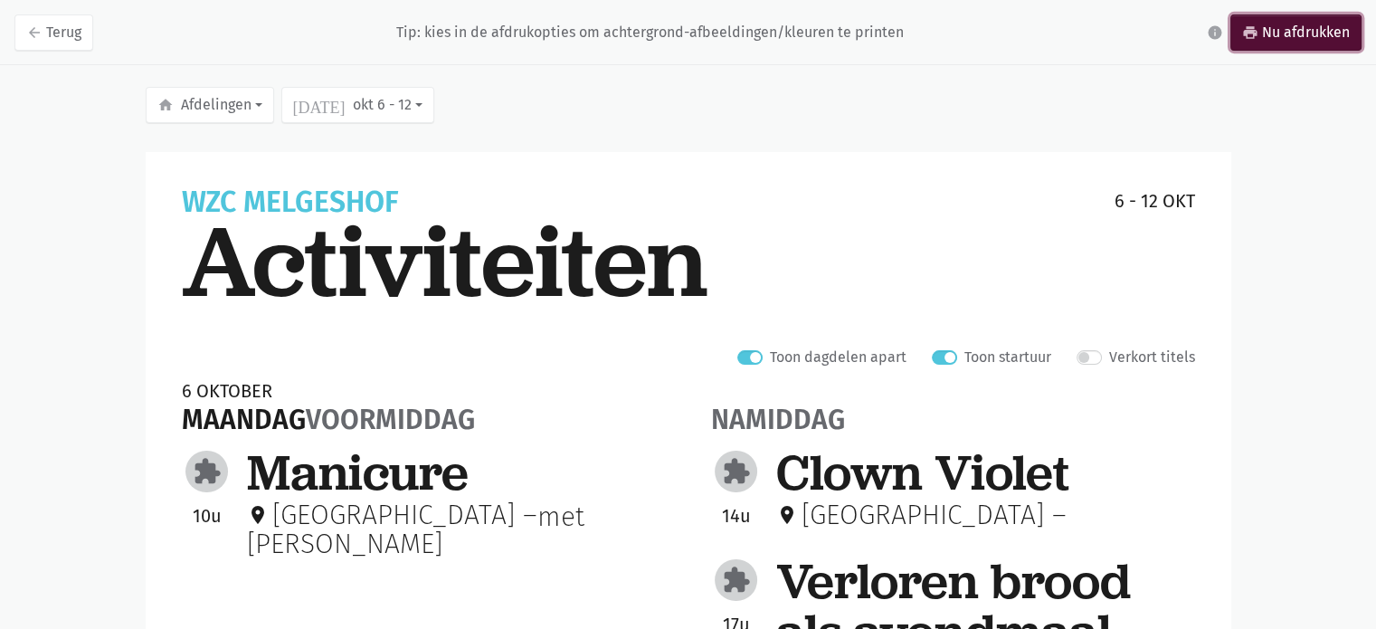
click at [1311, 30] on link "print Nu afdrukken" at bounding box center [1295, 32] width 131 height 36
